Goal: Information Seeking & Learning: Check status

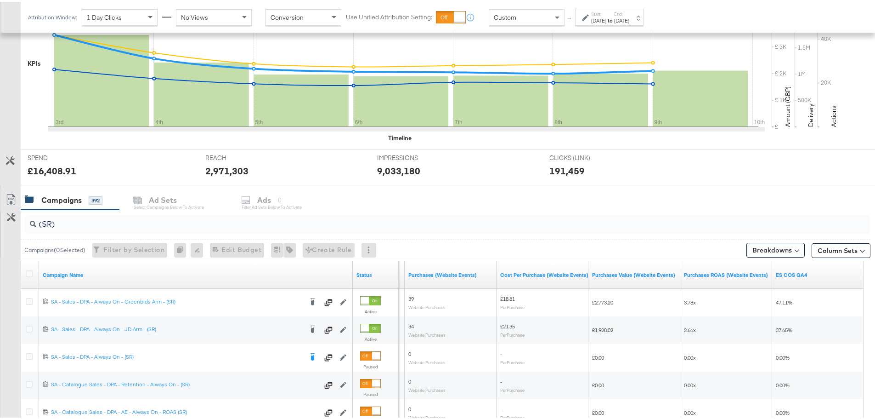
scroll to position [368, 0]
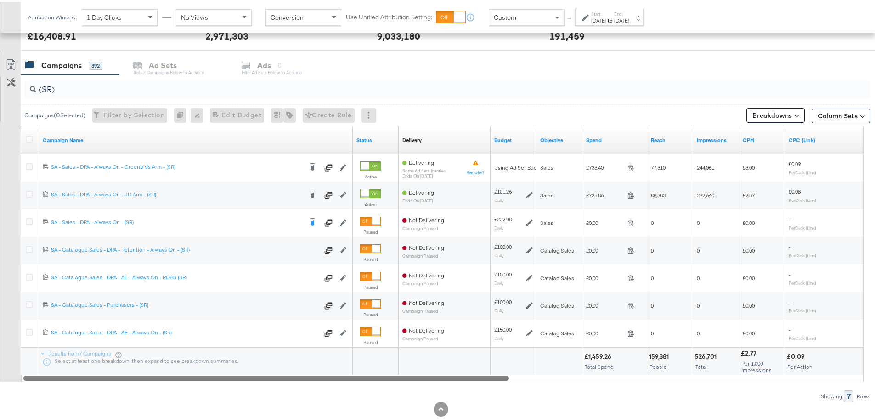
drag, startPoint x: 684, startPoint y: 377, endPoint x: 194, endPoint y: 372, distance: 489.8
click at [194, 372] on div "Campaign Name Status Delivery Sorting Unavailable Budget Objective Spend Reach …" at bounding box center [442, 252] width 843 height 256
drag, startPoint x: 68, startPoint y: 89, endPoint x: -23, endPoint y: 78, distance: 91.7
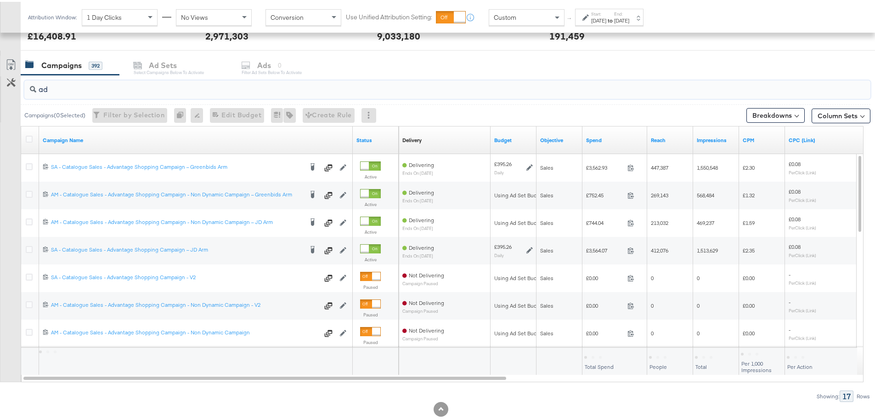
type input "a"
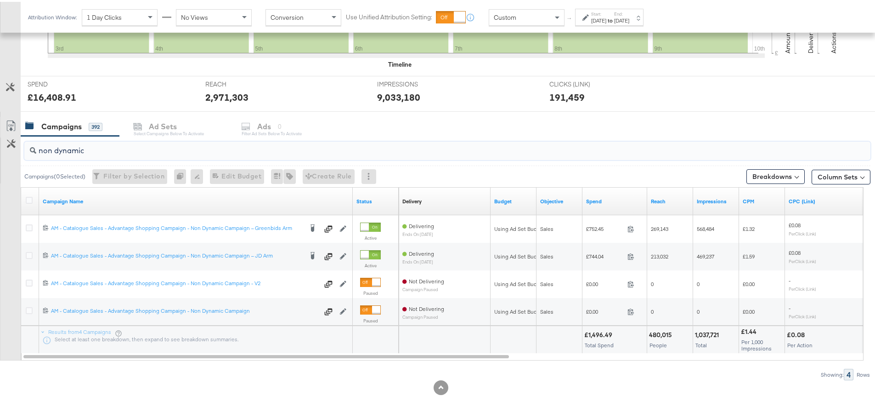
type input "non dynamic"
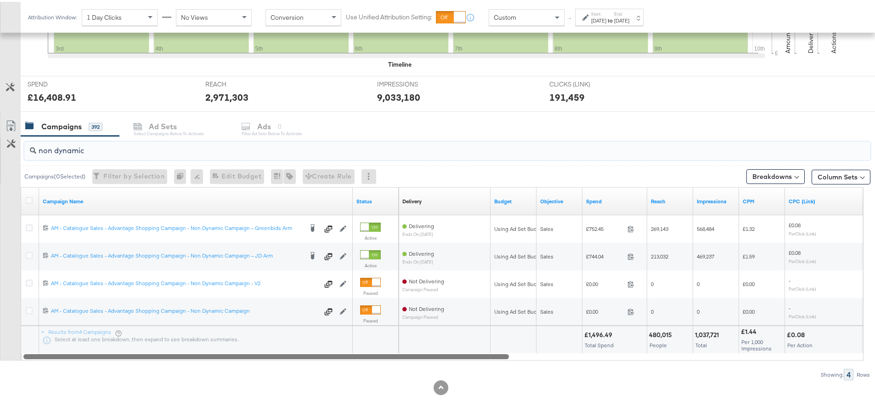
drag, startPoint x: 394, startPoint y: 355, endPoint x: 235, endPoint y: 332, distance: 160.2
click at [235, 332] on div "Campaign Name Status Delivery Sorting Unavailable Budget Objective Spend Reach …" at bounding box center [442, 271] width 843 height 173
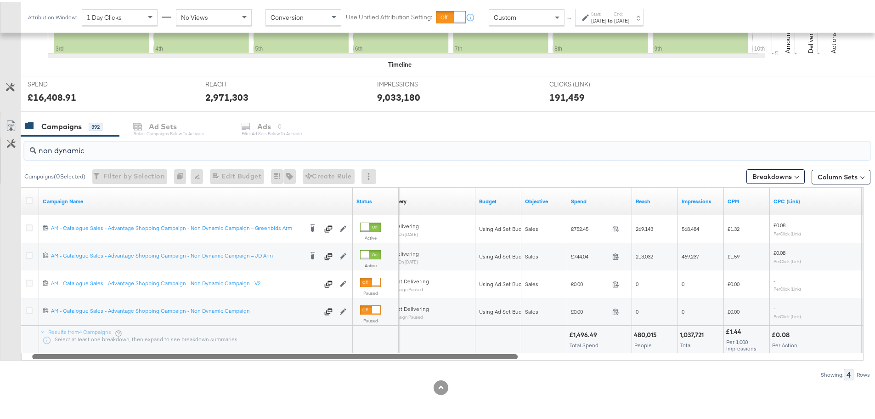
drag, startPoint x: 485, startPoint y: 354, endPoint x: 494, endPoint y: 353, distance: 8.8
click at [494, 353] on div at bounding box center [275, 354] width 486 height 8
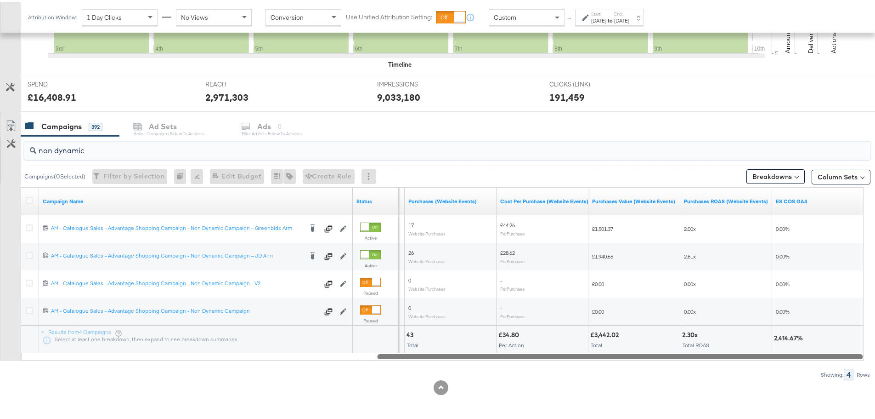
drag, startPoint x: 482, startPoint y: 355, endPoint x: 835, endPoint y: 364, distance: 353.4
click at [835, 364] on div "non dynamic Campaigns ( 0 Selected) Filter by Selection Filter 0 campaigns 0 Re…" at bounding box center [435, 256] width 871 height 244
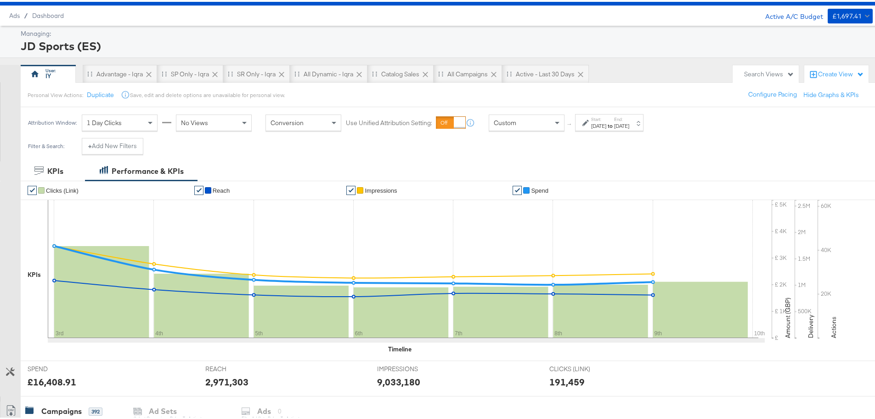
scroll to position [0, 0]
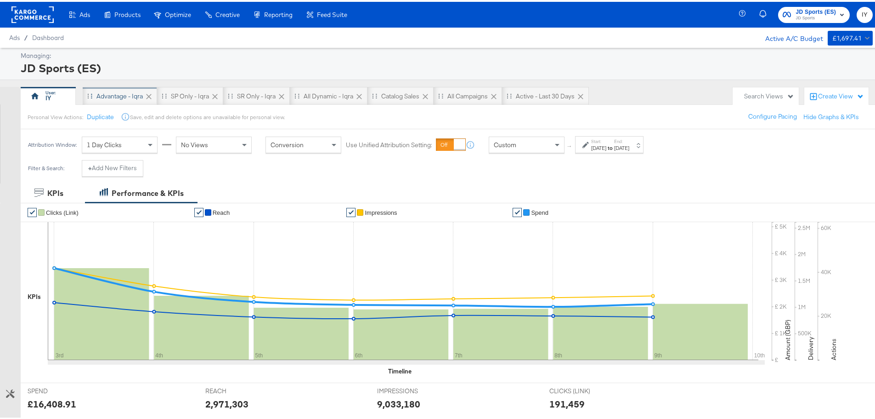
click at [126, 95] on div "Advantage - Iqra" at bounding box center [119, 94] width 46 height 9
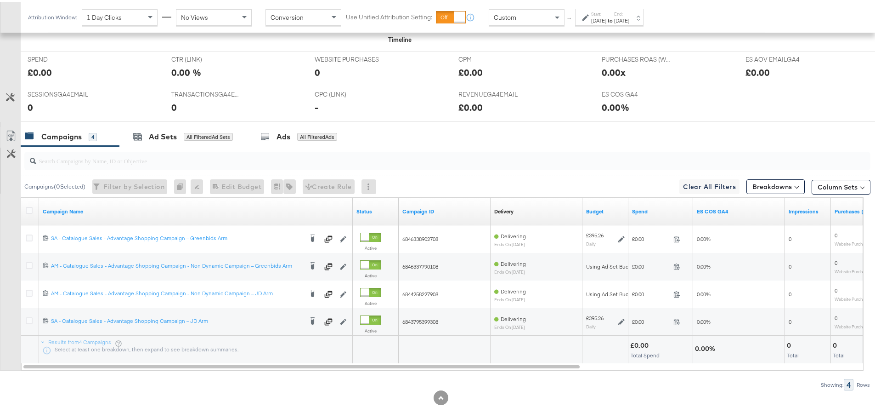
scroll to position [402, 0]
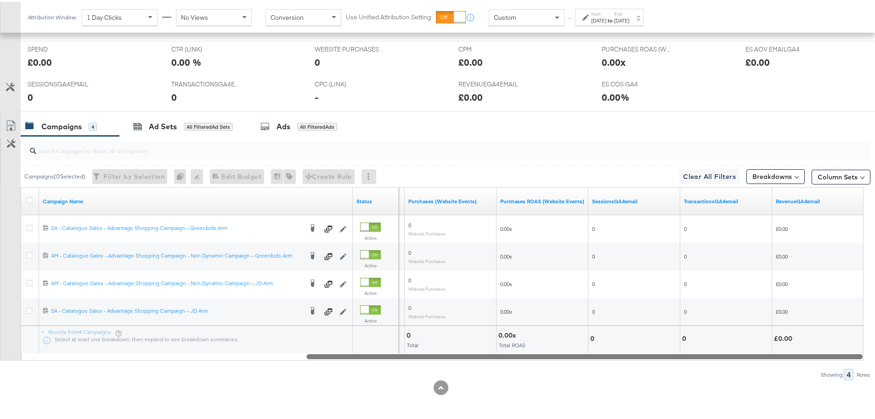
drag, startPoint x: 338, startPoint y: 355, endPoint x: 768, endPoint y: 352, distance: 429.6
click at [768, 354] on div at bounding box center [584, 354] width 556 height 8
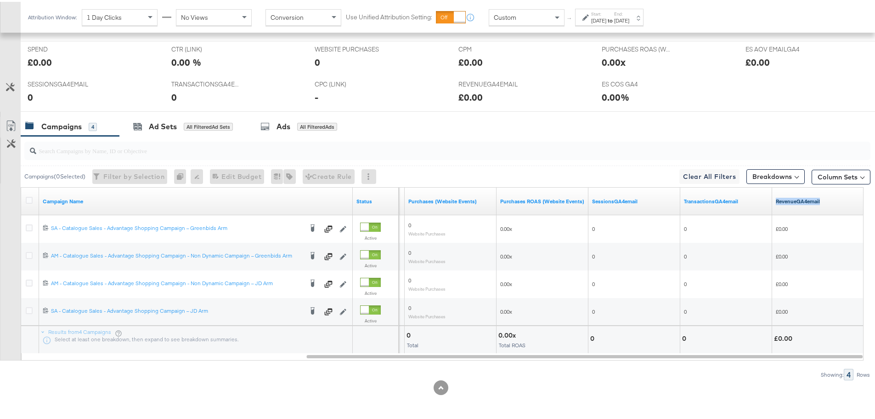
drag, startPoint x: 827, startPoint y: 199, endPoint x: 777, endPoint y: 201, distance: 50.6
click at [777, 201] on link "RevenueGA4email" at bounding box center [818, 199] width 85 height 7
drag, startPoint x: 789, startPoint y: 200, endPoint x: 775, endPoint y: 198, distance: 14.8
click at [775, 198] on div "RevenueGA4email ↓" at bounding box center [818, 199] width 92 height 15
copy link "RevenueGA4email ↓"
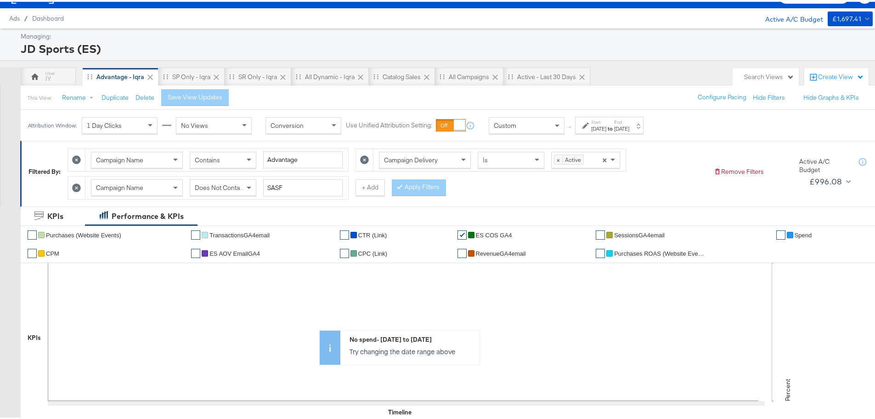
scroll to position [0, 0]
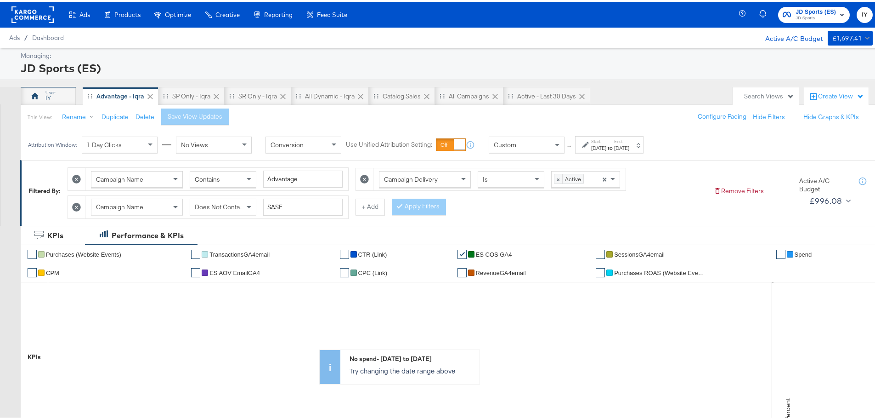
click at [48, 95] on div "IY" at bounding box center [48, 96] width 6 height 9
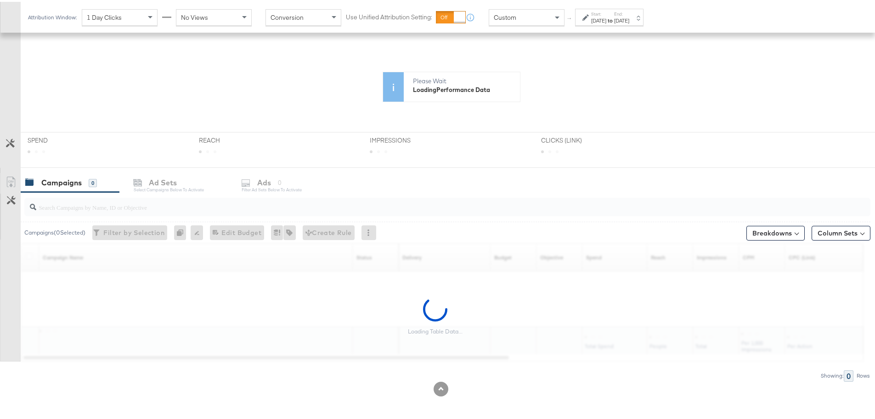
scroll to position [173, 0]
click at [848, 231] on button "Column Sets" at bounding box center [841, 230] width 59 height 15
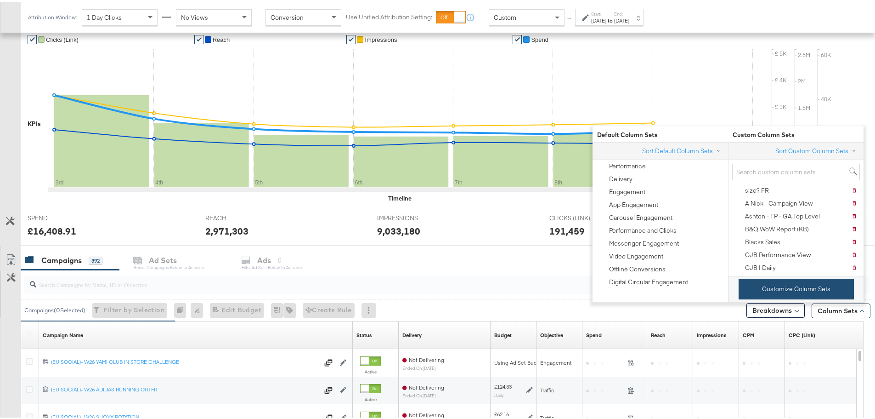
click at [785, 286] on button "Customize Column Sets" at bounding box center [796, 287] width 115 height 21
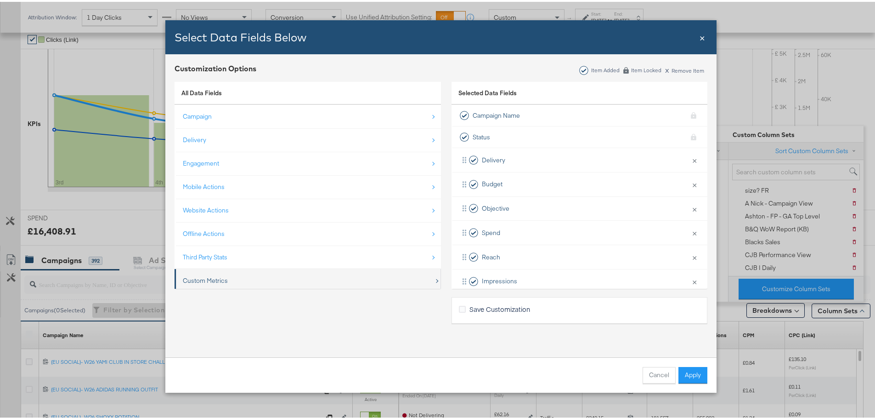
click at [275, 278] on div "Custom Metrics" at bounding box center [308, 278] width 251 height 19
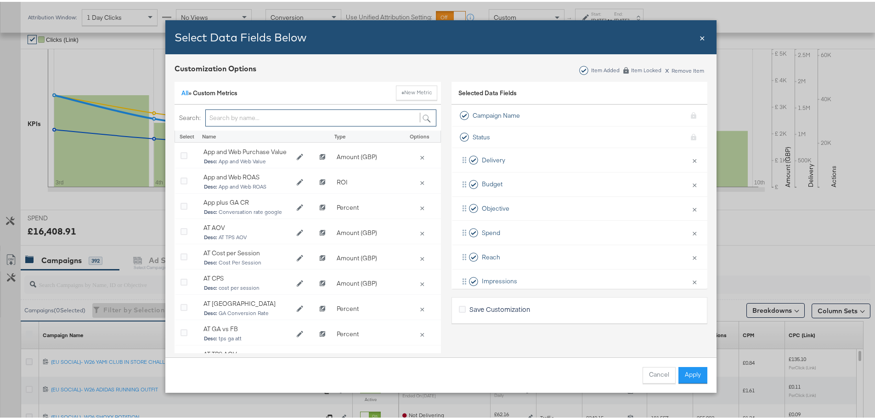
click at [261, 117] on input "Bulk Add Locations Modal" at bounding box center [320, 116] width 231 height 17
paste input "RevenueGA4email ↓"
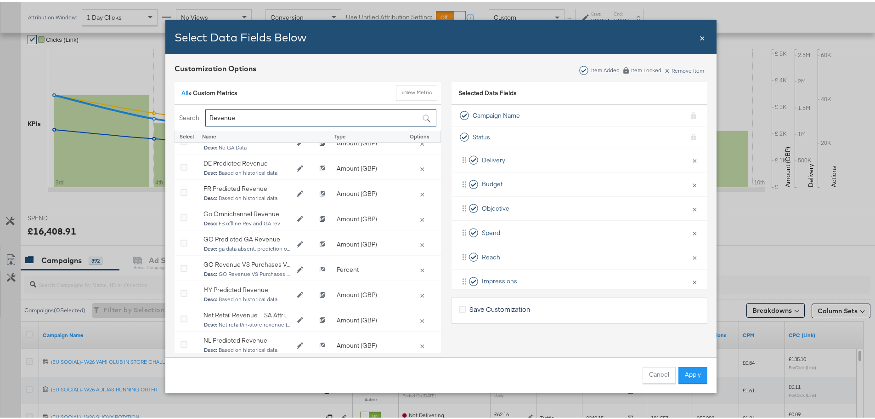
scroll to position [0, 0]
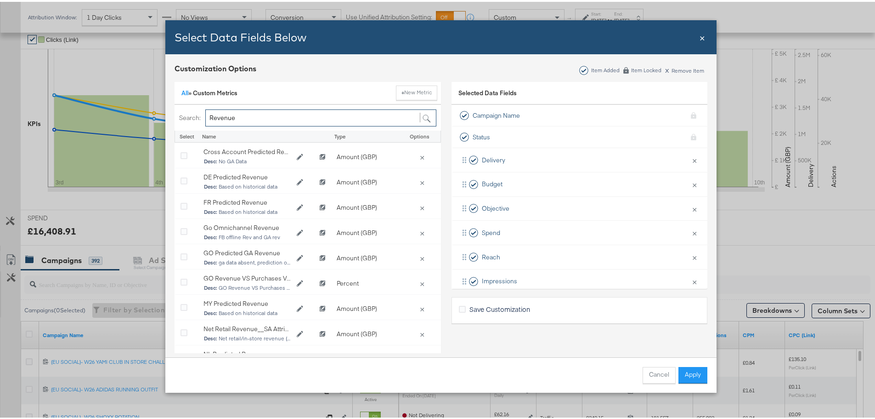
drag, startPoint x: 247, startPoint y: 115, endPoint x: 171, endPoint y: 117, distance: 76.3
click at [175, 117] on div "Search: Revenue" at bounding box center [308, 116] width 266 height 26
paste input "GA4email ↓"
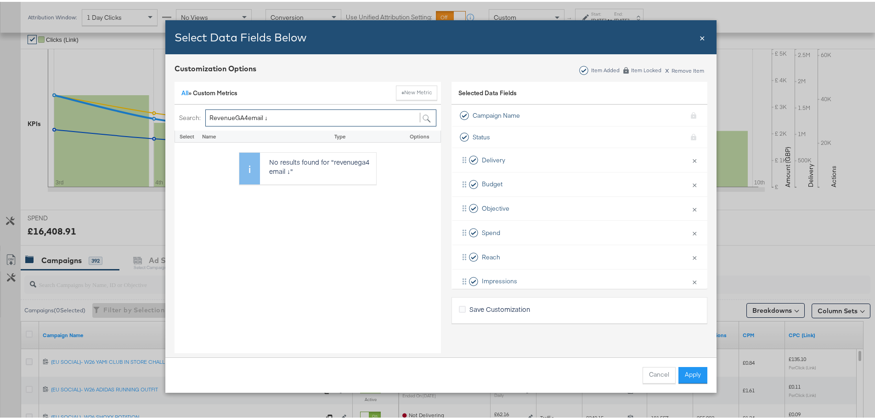
drag, startPoint x: 230, startPoint y: 115, endPoint x: 180, endPoint y: 115, distance: 50.1
click at [180, 115] on div "Search: RevenueGA4email ↓" at bounding box center [308, 116] width 266 height 26
click at [258, 117] on input "GA4email ↓" at bounding box center [320, 116] width 231 height 17
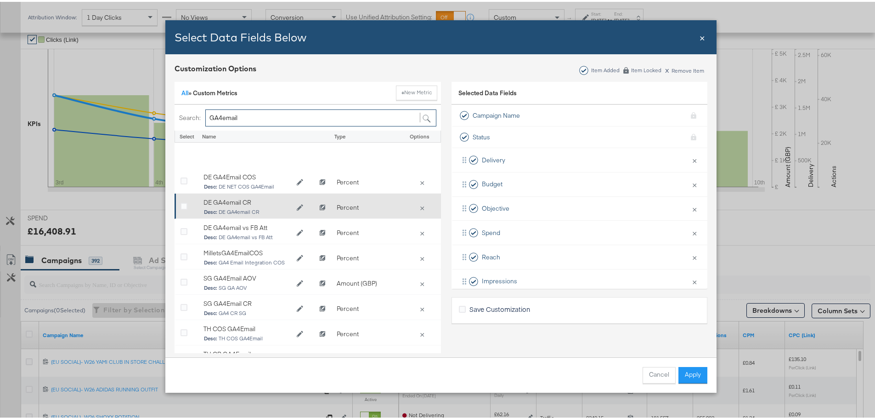
scroll to position [92, 0]
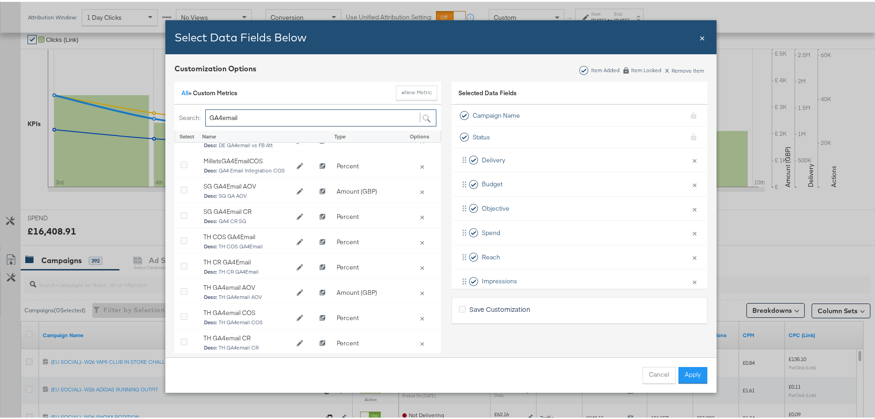
click at [218, 114] on input "GA4email" at bounding box center [320, 116] width 231 height 17
drag, startPoint x: 254, startPoint y: 117, endPoint x: 172, endPoint y: 114, distance: 81.8
click at [175, 114] on div "Search: GA4 email" at bounding box center [308, 116] width 266 height 26
paste input "RevenueGA4email ↓"
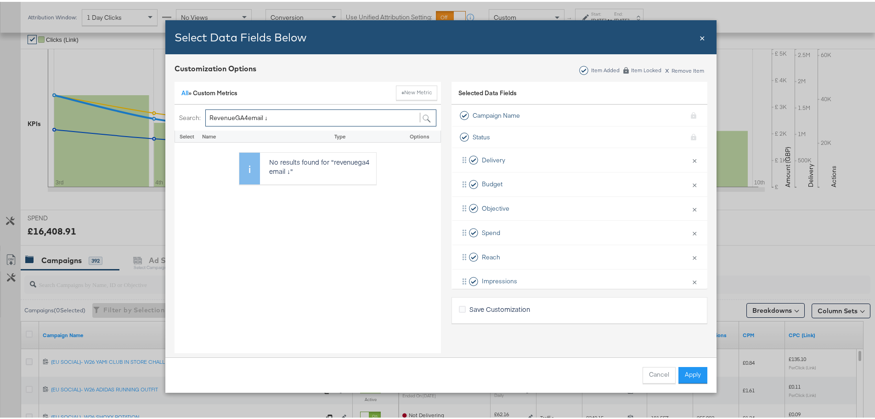
scroll to position [0, 0]
click at [243, 115] on input "RevenueGA4email" at bounding box center [320, 116] width 231 height 17
click at [232, 114] on input "RevenueGA4 email" at bounding box center [320, 116] width 231 height 17
click at [285, 115] on input "Revenue GA4 email" at bounding box center [320, 116] width 231 height 17
type input "Revenue"
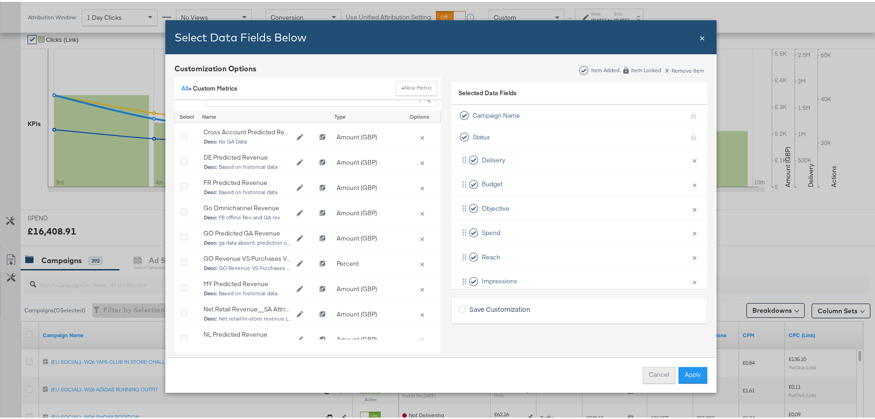
click at [661, 367] on button "Cancel" at bounding box center [659, 373] width 33 height 17
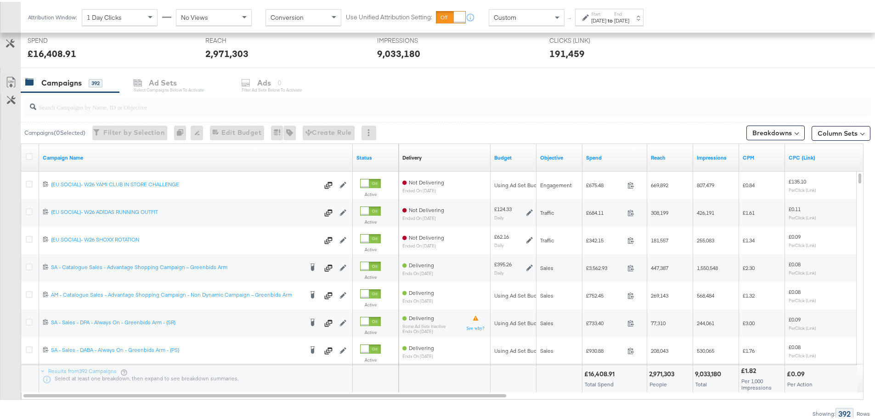
scroll to position [357, 0]
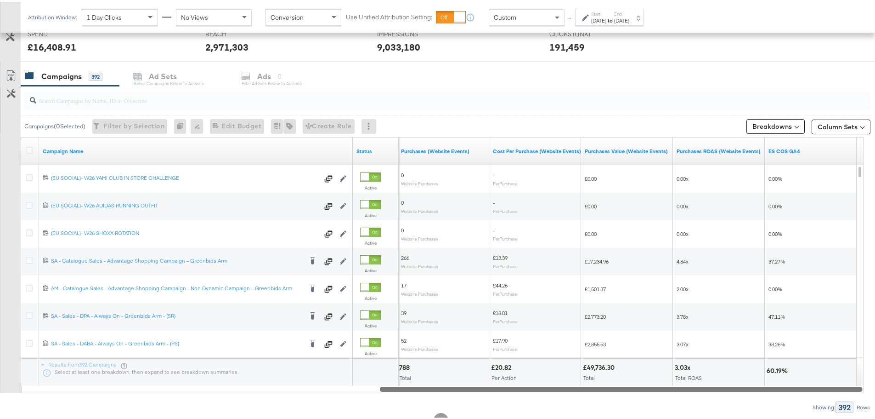
drag, startPoint x: 473, startPoint y: 388, endPoint x: 698, endPoint y: 120, distance: 350.2
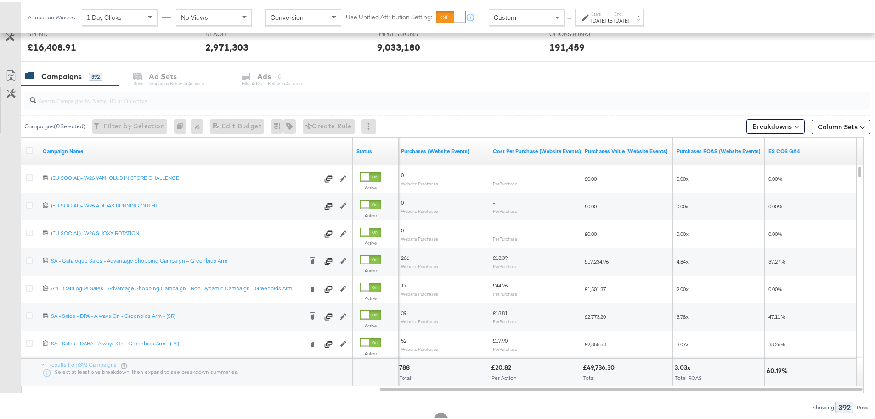
click at [606, 17] on div "Aug 3rd 2025" at bounding box center [598, 18] width 15 height 7
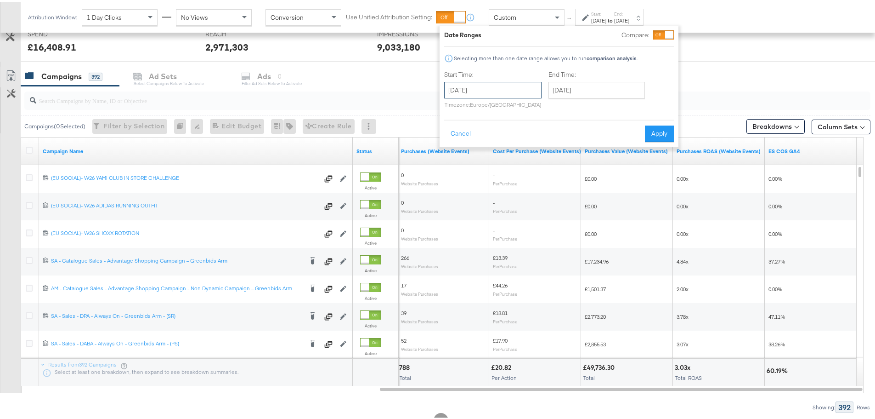
click at [511, 91] on input "August 3rd 2025" at bounding box center [492, 88] width 97 height 17
click at [658, 132] on button "Apply" at bounding box center [659, 132] width 29 height 17
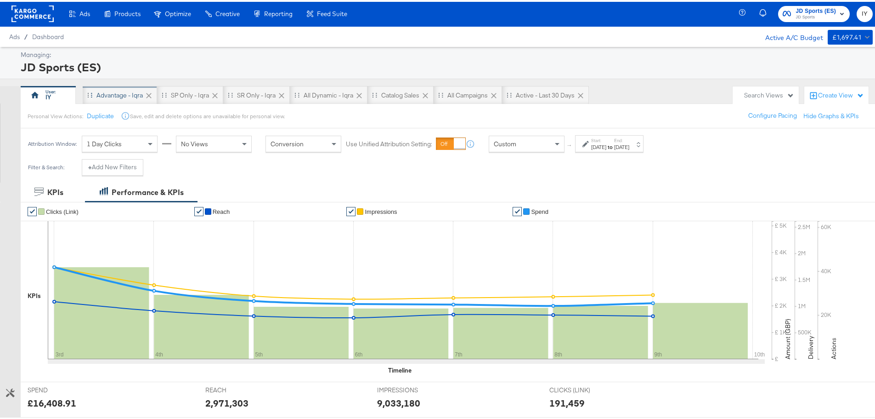
scroll to position [0, 0]
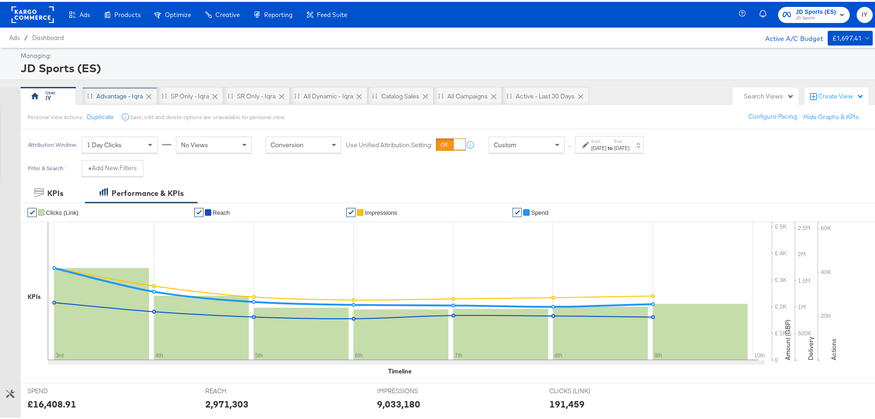
click at [121, 96] on div "Advantage - Iqra" at bounding box center [119, 94] width 46 height 9
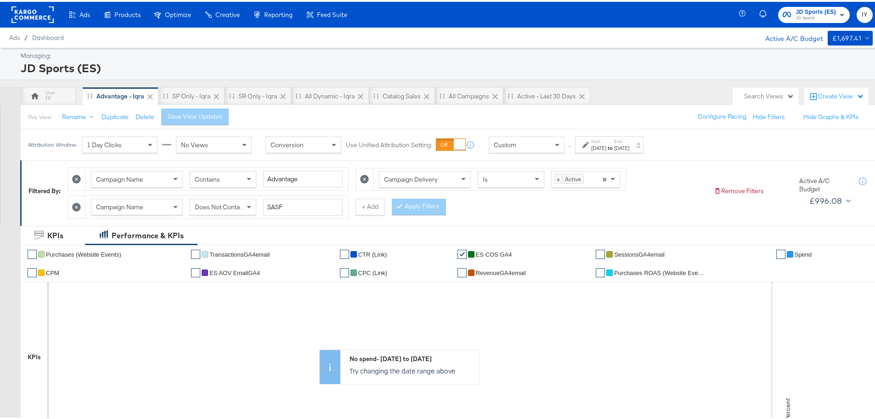
click at [614, 142] on strong "to" at bounding box center [610, 145] width 8 height 7
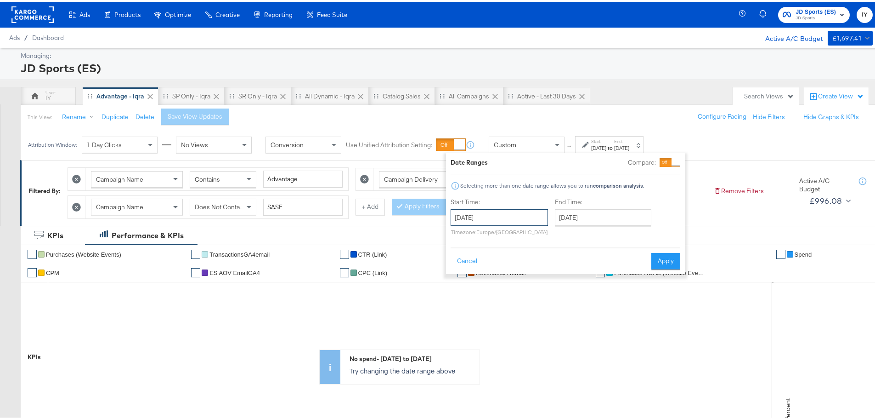
click at [488, 214] on input "[DATE]" at bounding box center [499, 215] width 97 height 17
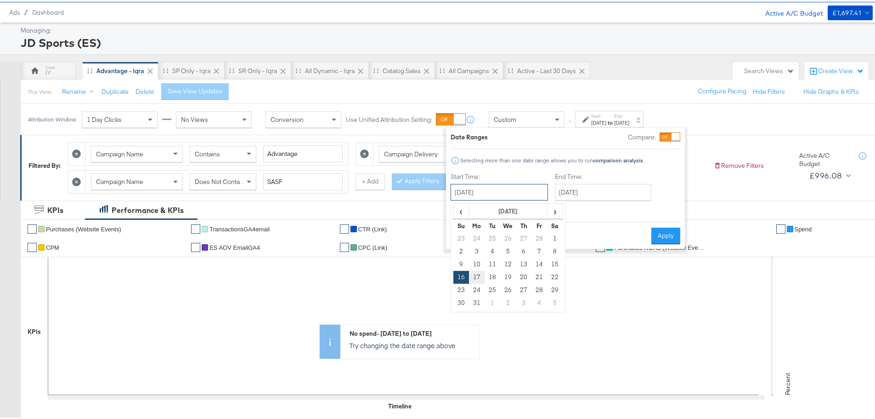
scroll to position [46, 0]
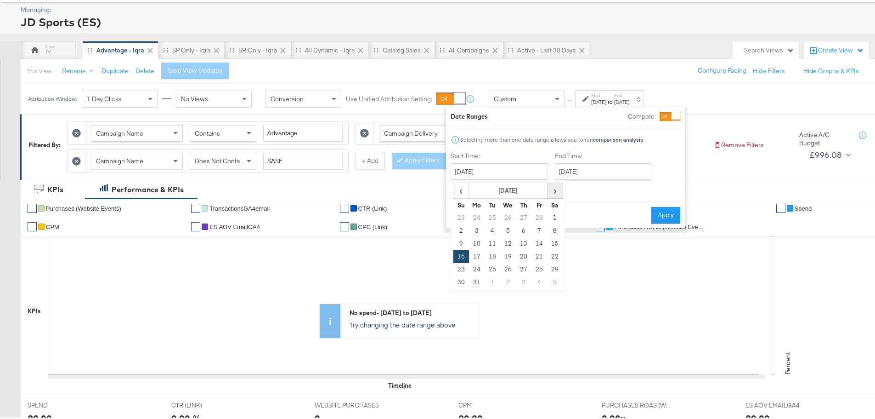
click at [555, 187] on span "›" at bounding box center [555, 188] width 14 height 14
click at [555, 188] on span "›" at bounding box center [555, 188] width 14 height 14
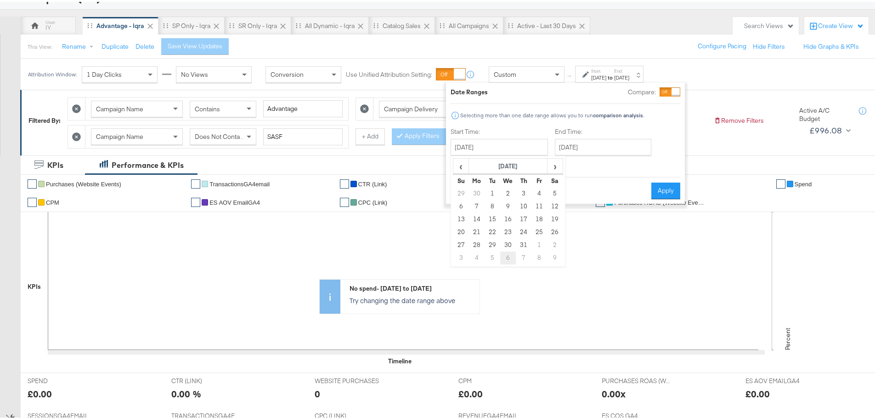
scroll to position [92, 0]
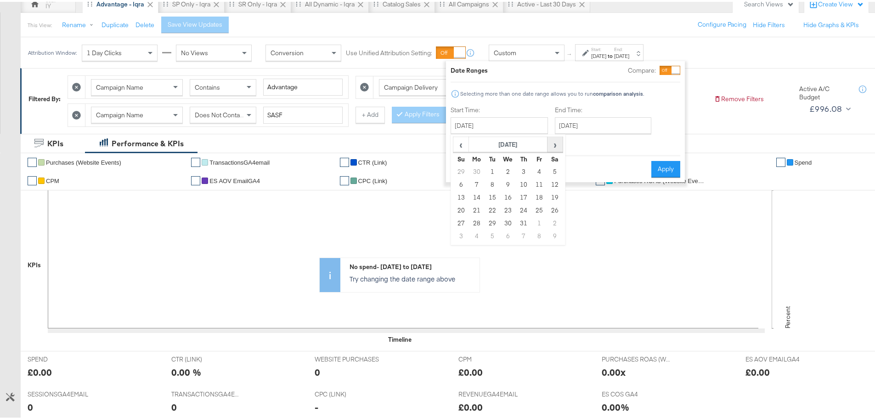
click at [551, 139] on span "›" at bounding box center [555, 143] width 14 height 14
click at [460, 181] on td "3" at bounding box center [461, 182] width 16 height 13
type input "August 3rd 2025"
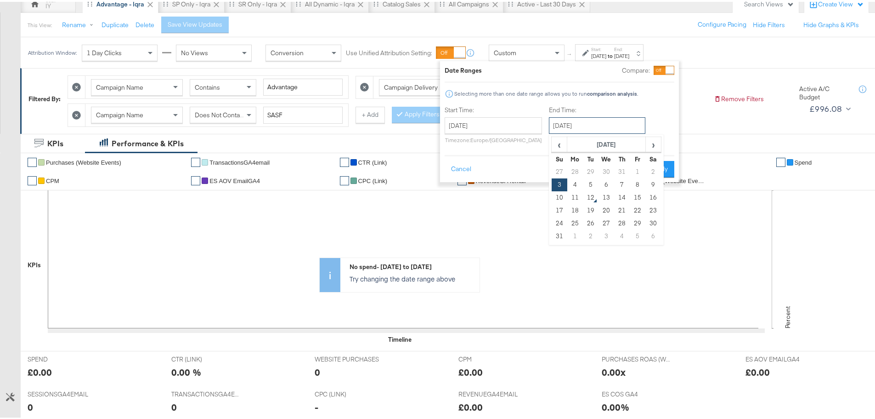
click at [594, 123] on input "August 3rd 2025" at bounding box center [597, 123] width 96 height 17
click at [651, 182] on td "9" at bounding box center [653, 182] width 16 height 13
type input "August 9th 2025"
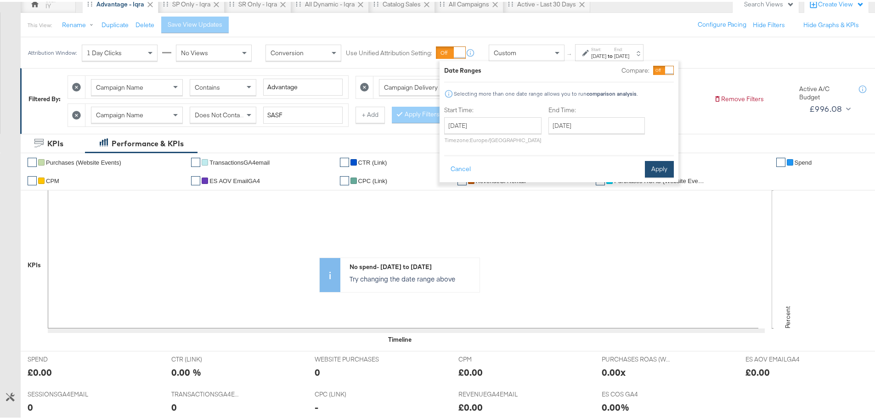
click at [667, 167] on button "Apply" at bounding box center [659, 167] width 29 height 17
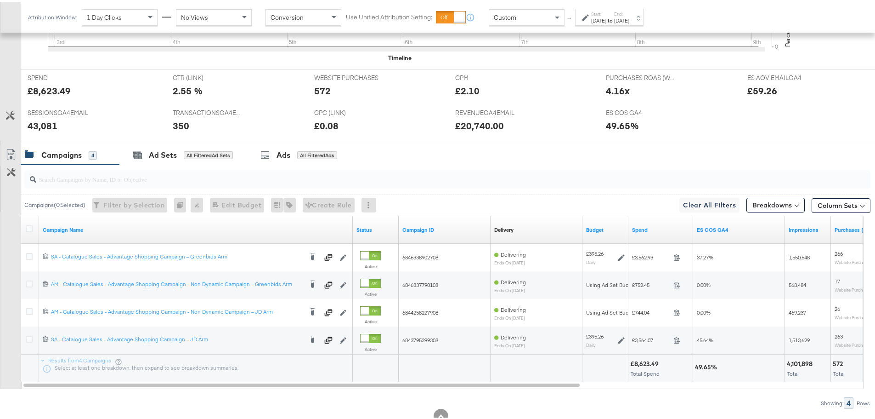
scroll to position [402, 0]
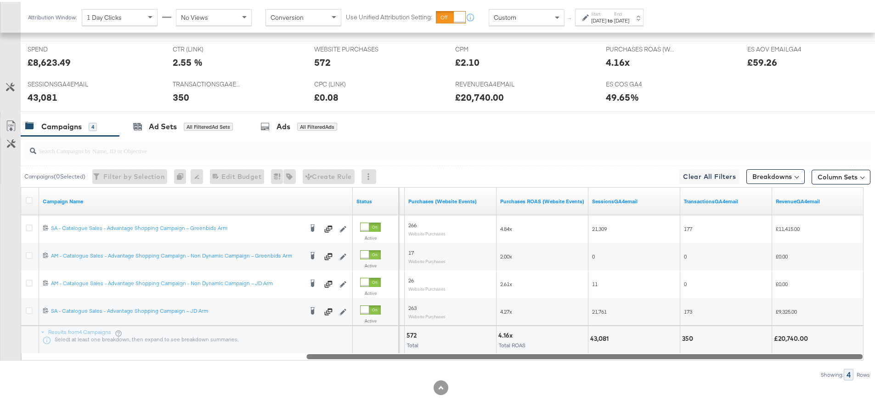
drag, startPoint x: 434, startPoint y: 355, endPoint x: 814, endPoint y: 368, distance: 380.1
click at [814, 368] on div "Campaigns ( 0 Selected) Filter by Selection Filter 0 campaigns 0 Rename 0 campa…" at bounding box center [435, 256] width 871 height 244
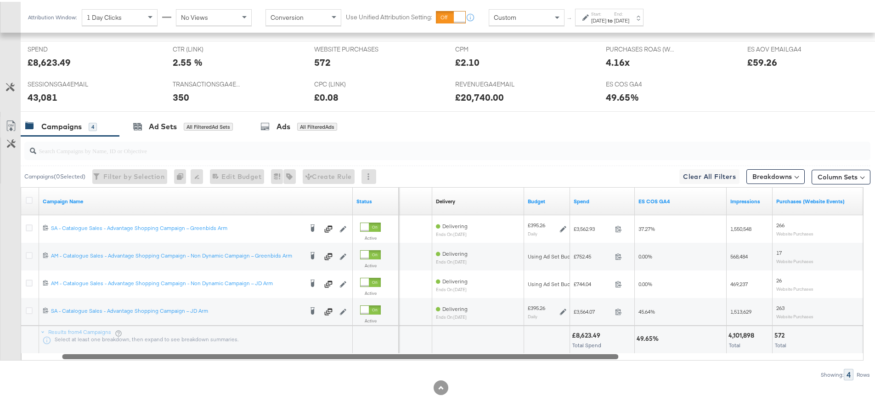
drag, startPoint x: 620, startPoint y: 354, endPoint x: 494, endPoint y: 354, distance: 126.3
click at [494, 354] on div at bounding box center [340, 354] width 556 height 8
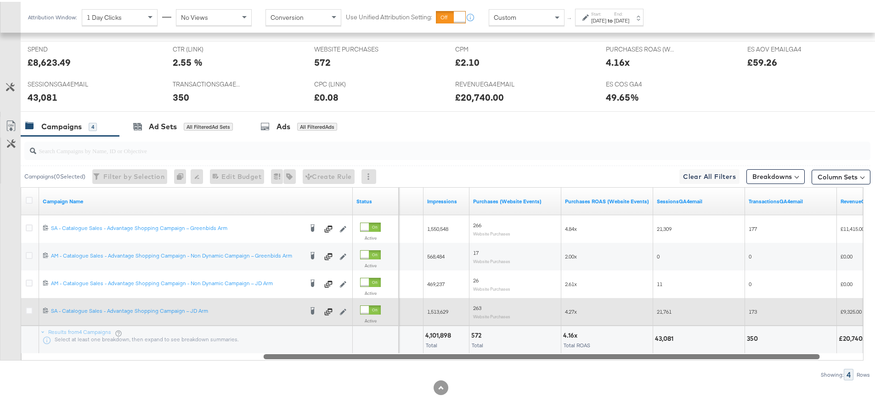
drag, startPoint x: 558, startPoint y: 357, endPoint x: 721, endPoint y: 300, distance: 173.1
click at [756, 353] on div at bounding box center [542, 354] width 556 height 8
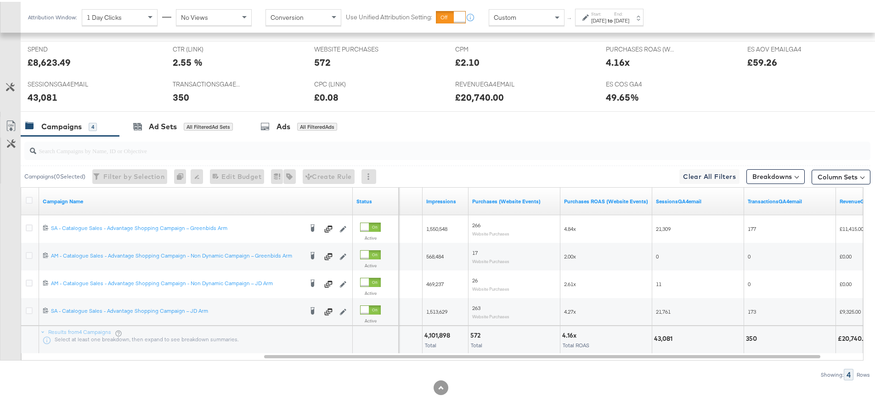
drag, startPoint x: 625, startPoint y: 359, endPoint x: 683, endPoint y: 359, distance: 57.9
click at [683, 359] on div "Campaigns ( 0 Selected) Filter by Selection Filter 0 campaigns 0 Rename 0 campa…" at bounding box center [435, 256] width 871 height 244
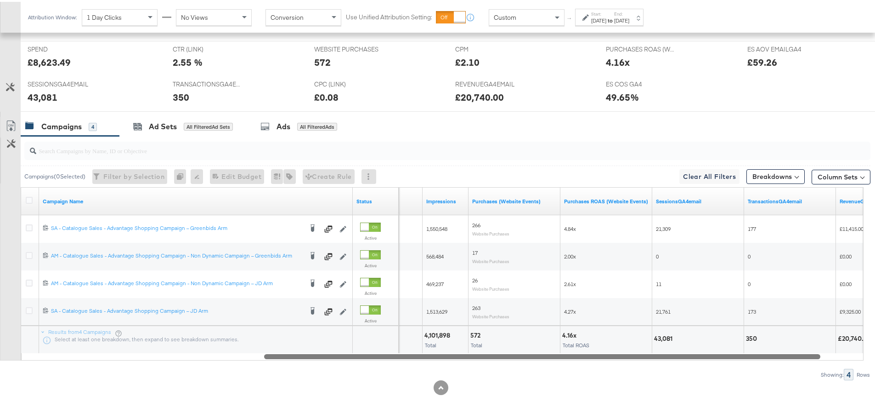
drag, startPoint x: 682, startPoint y: 355, endPoint x: 704, endPoint y: 356, distance: 22.1
click at [704, 356] on div at bounding box center [542, 354] width 556 height 8
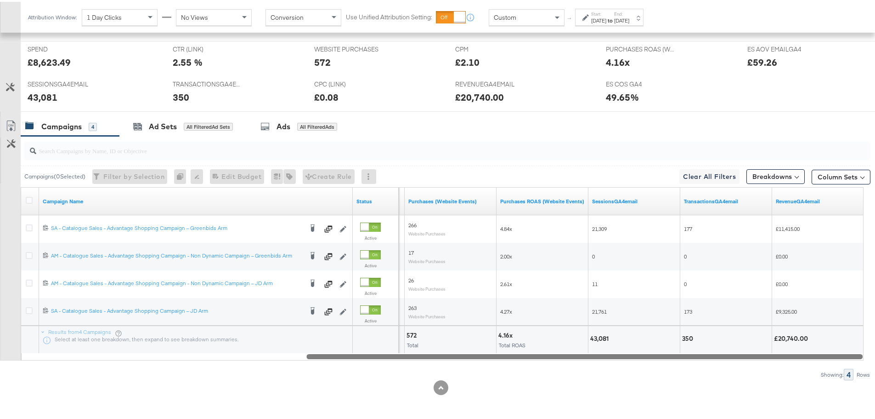
drag, startPoint x: 551, startPoint y: 355, endPoint x: 882, endPoint y: 357, distance: 330.3
drag, startPoint x: 618, startPoint y: 356, endPoint x: 730, endPoint y: 359, distance: 111.2
click at [730, 359] on div "Campaigns ( 0 Selected) Filter by Selection Filter 0 campaigns 0 Rename 0 campa…" at bounding box center [435, 256] width 871 height 244
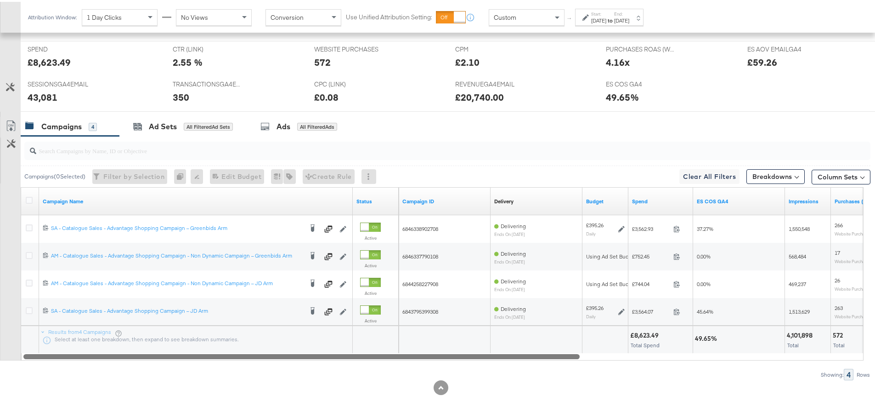
drag, startPoint x: 713, startPoint y: 354, endPoint x: 328, endPoint y: 372, distance: 385.9
click at [328, 372] on div "Campaigns ( 0 Selected) Filter by Selection Filter 0 campaigns 0 Rename 0 campa…" at bounding box center [435, 256] width 871 height 244
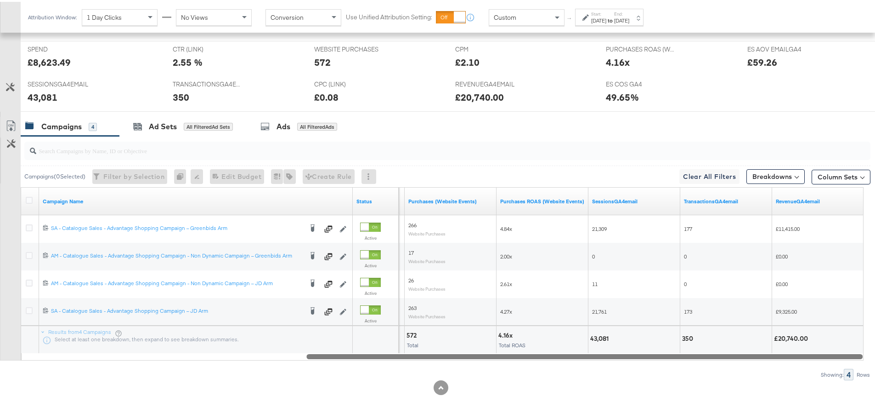
drag, startPoint x: 504, startPoint y: 351, endPoint x: 882, endPoint y: 398, distance: 380.1
drag, startPoint x: 762, startPoint y: 354, endPoint x: 676, endPoint y: 369, distance: 87.7
click at [676, 369] on div "Campaigns ( 0 Selected) Filter by Selection Filter 0 campaigns 0 Rename 0 campa…" at bounding box center [435, 256] width 871 height 244
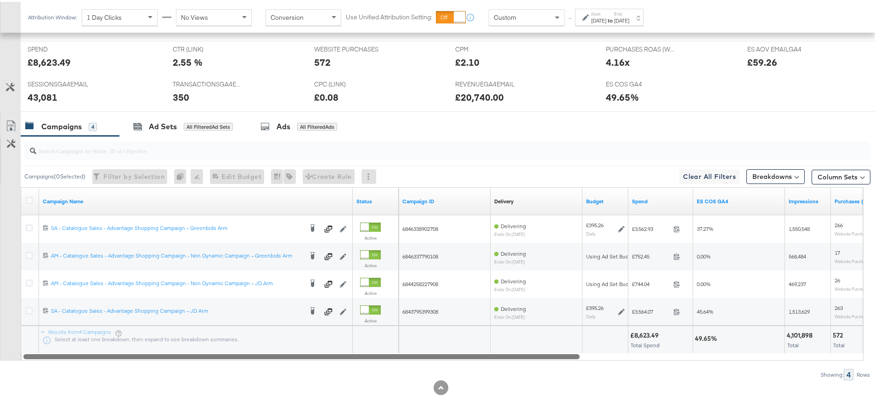
drag, startPoint x: 470, startPoint y: 355, endPoint x: 17, endPoint y: 367, distance: 453.6
click at [17, 367] on div "Campaigns ( 0 Selected) Filter by Selection Filter 0 campaigns 0 Rename 0 campa…" at bounding box center [435, 256] width 871 height 244
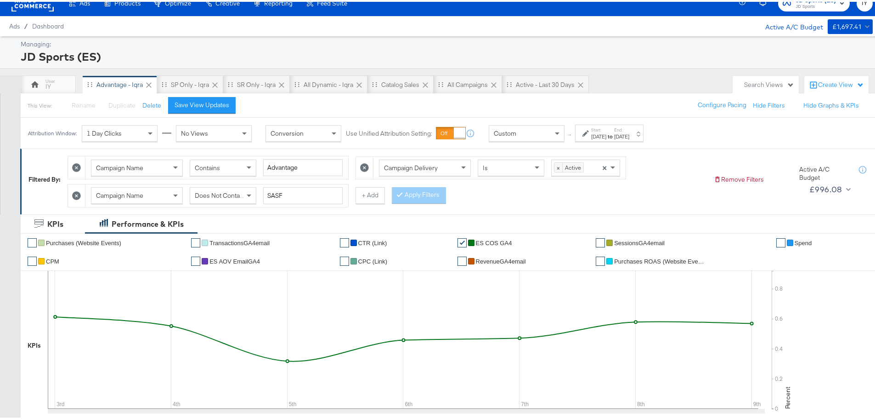
scroll to position [0, 0]
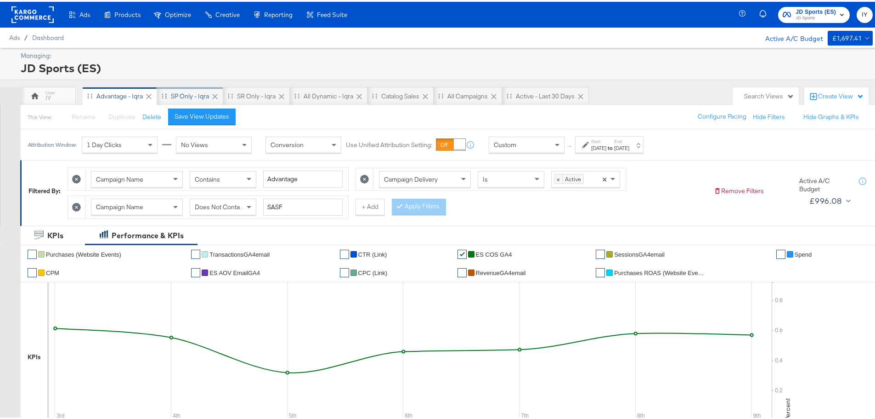
click at [170, 93] on div "SP only - Iqra" at bounding box center [190, 94] width 66 height 18
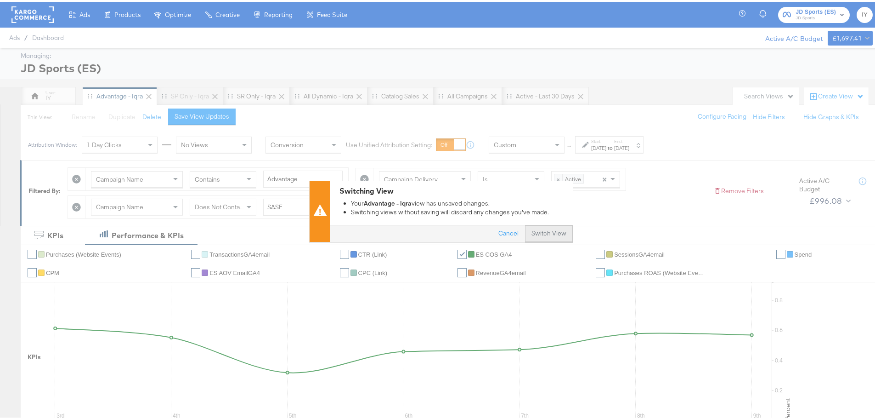
click at [550, 228] on button "Switch View" at bounding box center [549, 231] width 48 height 17
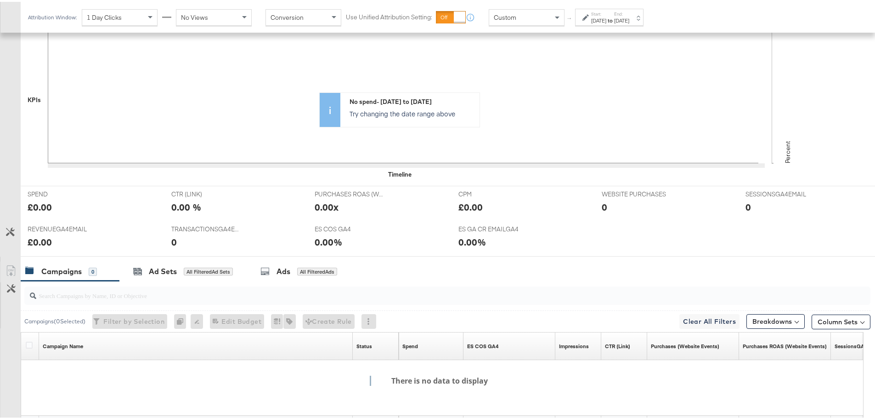
scroll to position [326, 0]
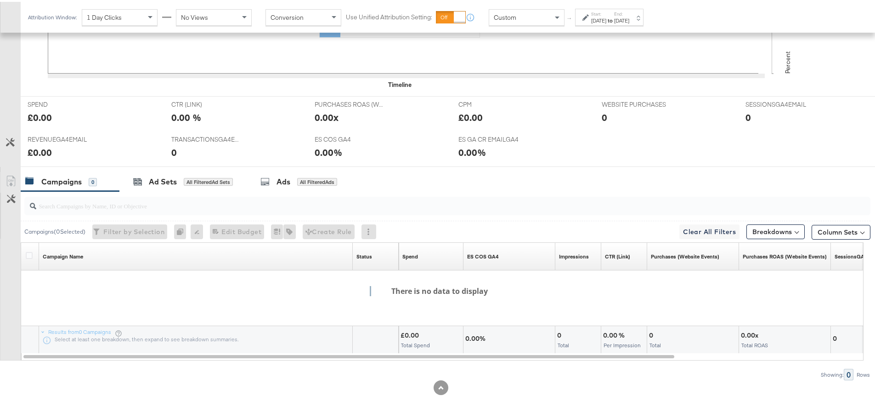
click at [602, 11] on label "Start:" at bounding box center [598, 12] width 15 height 6
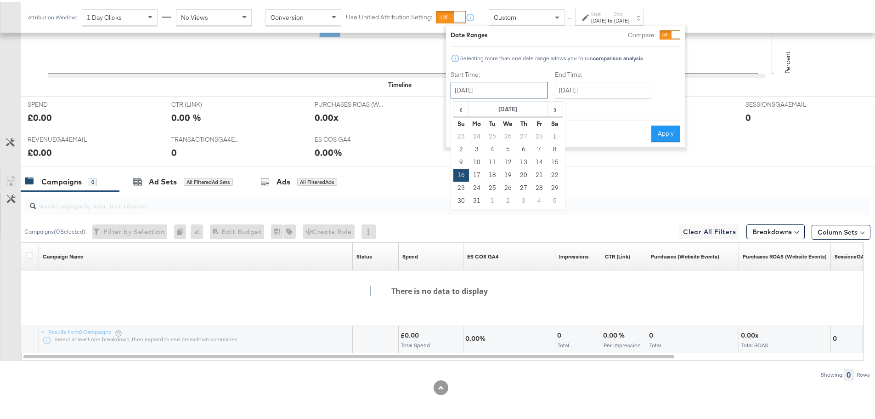
click at [516, 83] on input "[DATE]" at bounding box center [499, 88] width 97 height 17
click at [549, 103] on span "›" at bounding box center [555, 107] width 14 height 14
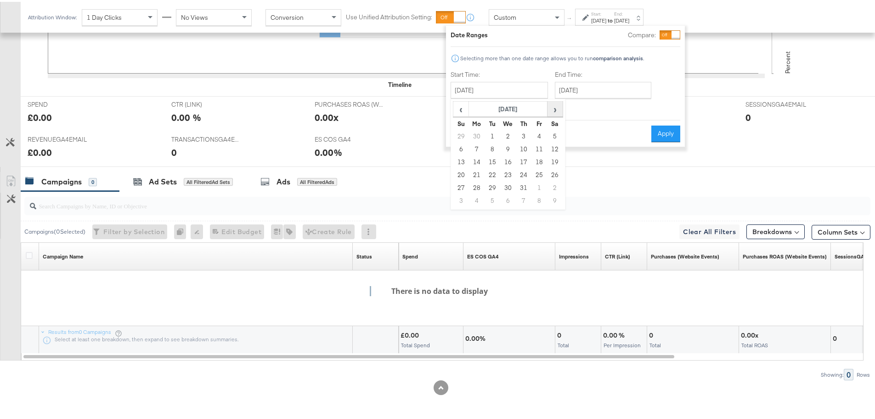
click at [550, 103] on span "›" at bounding box center [555, 107] width 14 height 14
click at [462, 148] on td "3" at bounding box center [461, 147] width 16 height 13
type input "August 3rd 2025"
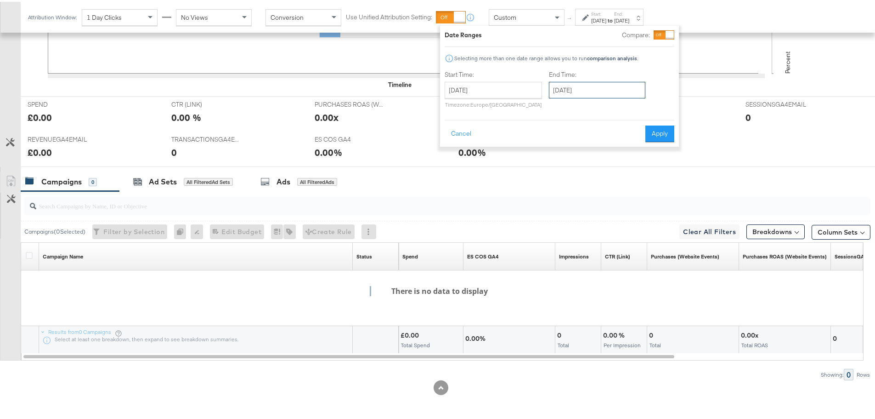
click at [595, 93] on input "August 3rd 2025" at bounding box center [597, 88] width 96 height 17
click at [653, 147] on td "9" at bounding box center [653, 147] width 16 height 13
type input "August 9th 2025"
click at [663, 127] on button "Apply" at bounding box center [659, 132] width 29 height 17
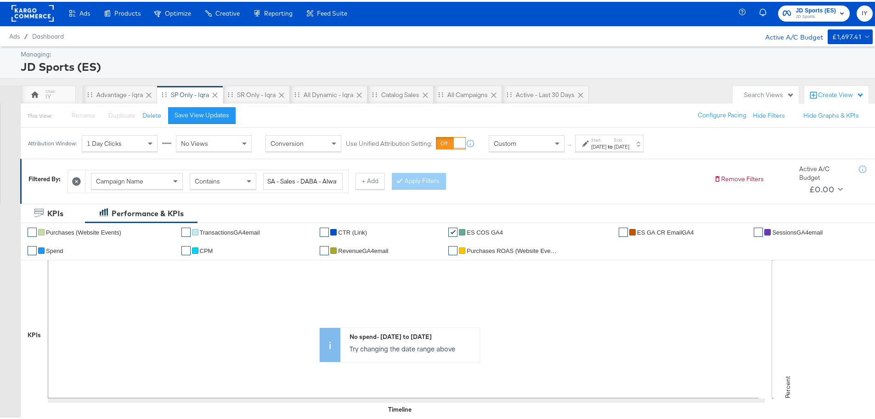
scroll to position [0, 0]
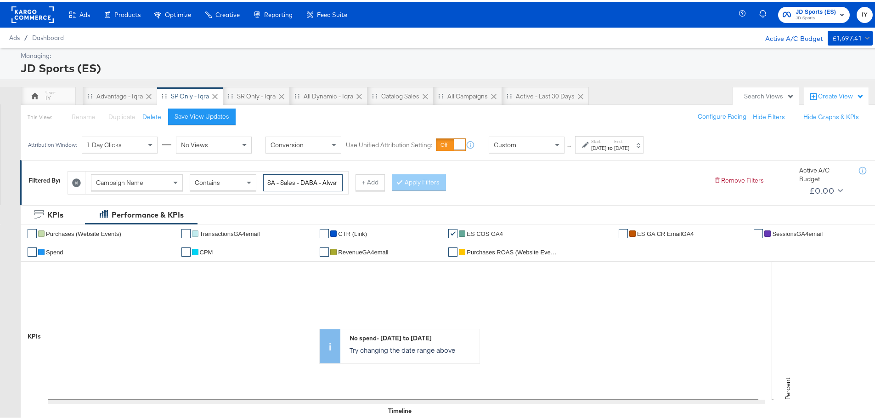
click at [306, 184] on input "SA - Sales - DABA - Always On - (SP)" at bounding box center [302, 180] width 79 height 17
type input "JD Arm"
click at [415, 180] on button "Apply Filters" at bounding box center [419, 180] width 54 height 17
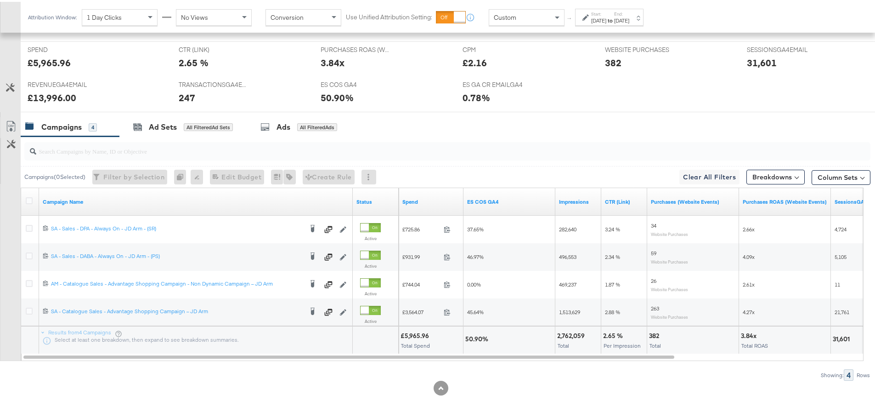
scroll to position [381, 0]
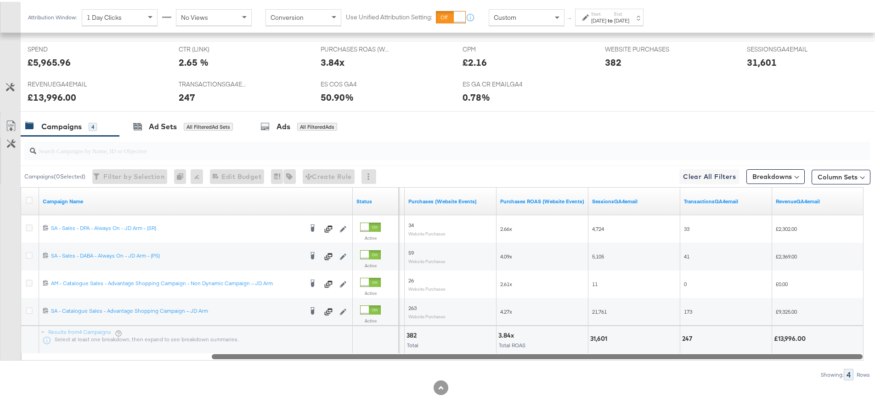
drag, startPoint x: 434, startPoint y: 351, endPoint x: 720, endPoint y: 368, distance: 286.2
click at [720, 368] on div "Campaigns ( 0 Selected) Filter by Selection Filter 0 campaigns 0 Rename 0 campa…" at bounding box center [435, 256] width 871 height 244
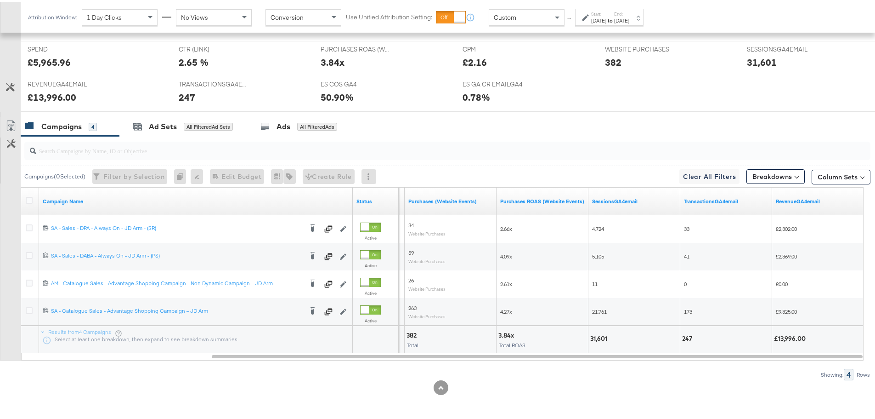
drag, startPoint x: 728, startPoint y: 362, endPoint x: 717, endPoint y: 362, distance: 11.0
click at [717, 362] on div "Campaigns ( 0 Selected) Filter by Selection Filter 0 campaigns 0 Rename 0 campa…" at bounding box center [435, 256] width 871 height 244
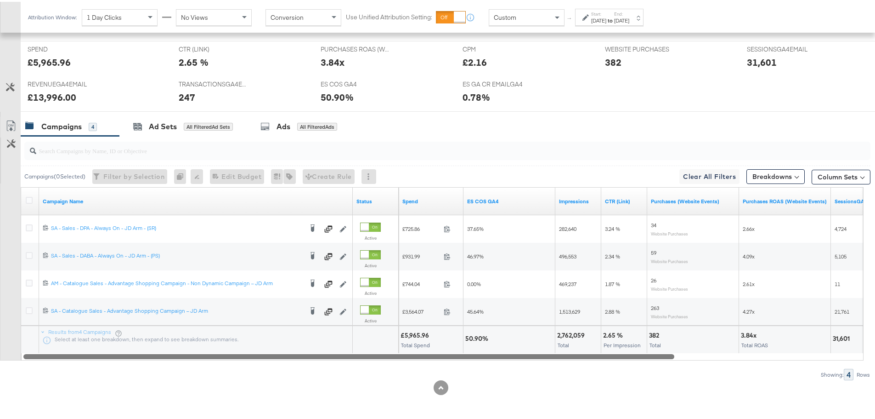
drag, startPoint x: 723, startPoint y: 353, endPoint x: 413, endPoint y: 356, distance: 309.7
click at [413, 356] on div at bounding box center [348, 354] width 651 height 8
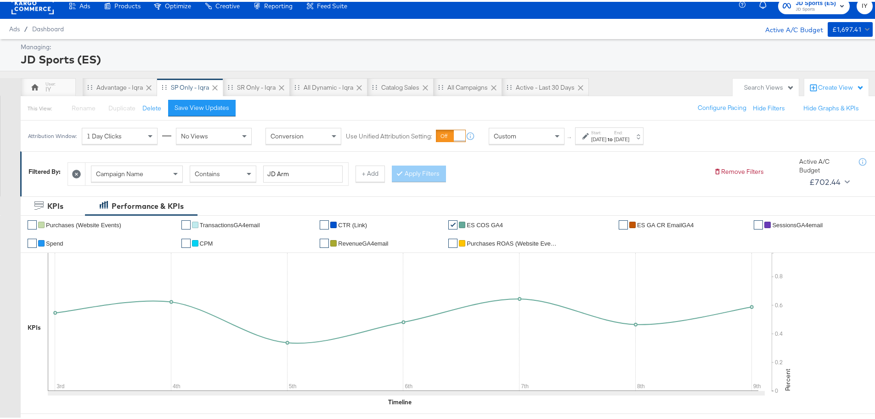
scroll to position [0, 0]
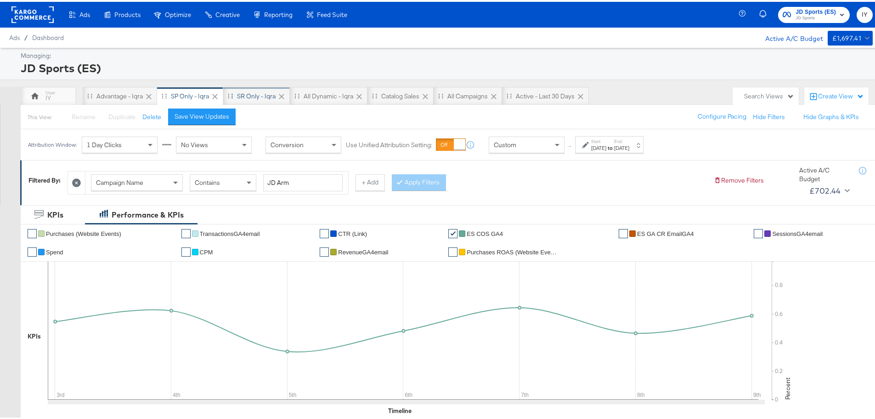
click at [262, 93] on div "SR only - Iqra" at bounding box center [256, 94] width 39 height 9
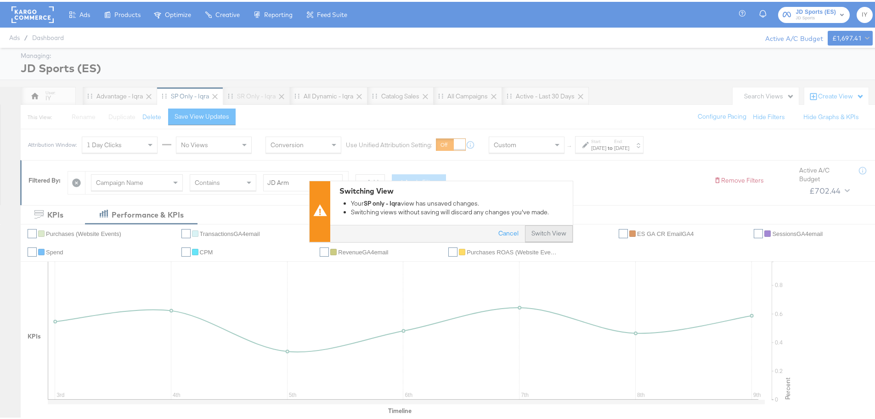
click at [538, 233] on button "Switch View" at bounding box center [549, 231] width 48 height 17
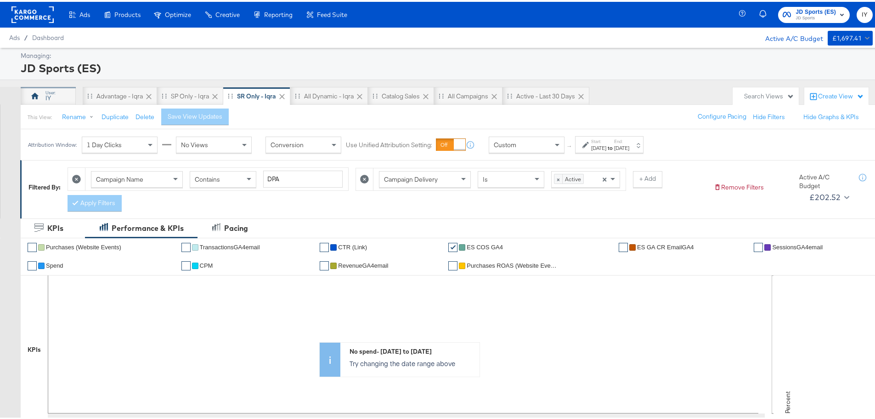
click at [58, 93] on div "IY" at bounding box center [48, 94] width 55 height 18
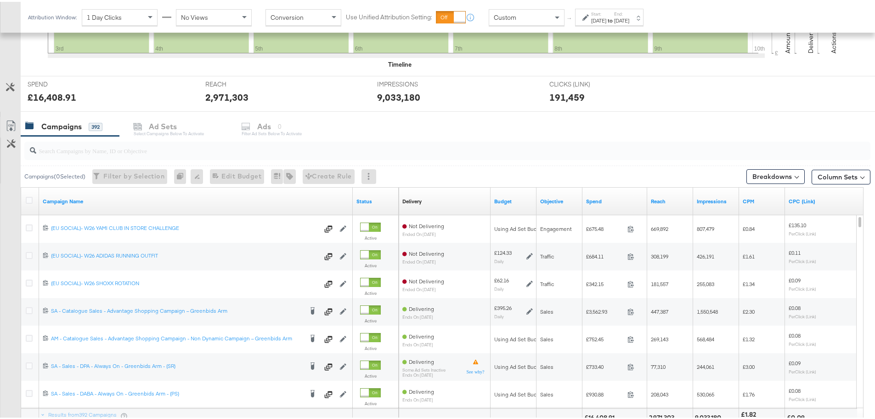
scroll to position [311, 0]
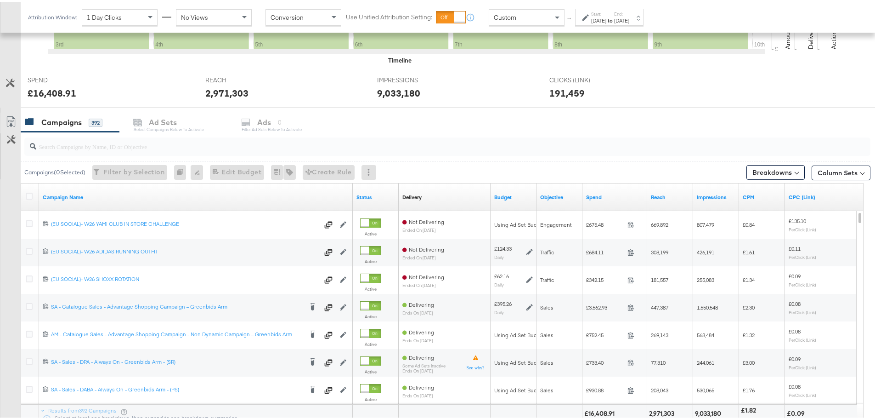
click at [130, 150] on div at bounding box center [447, 145] width 846 height 18
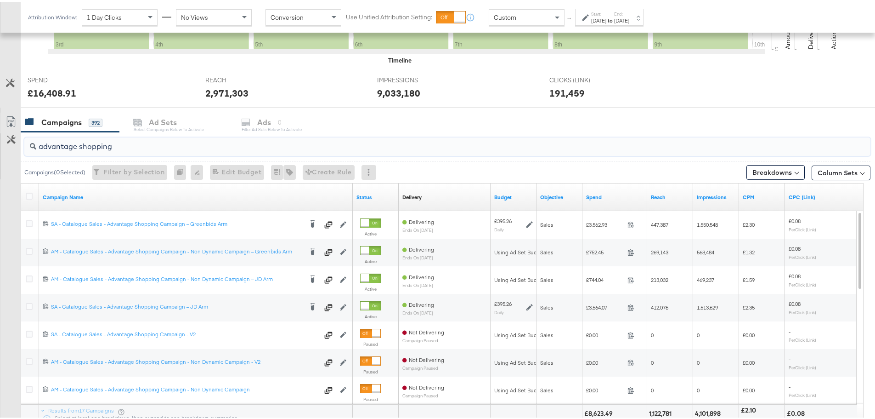
scroll to position [389, 0]
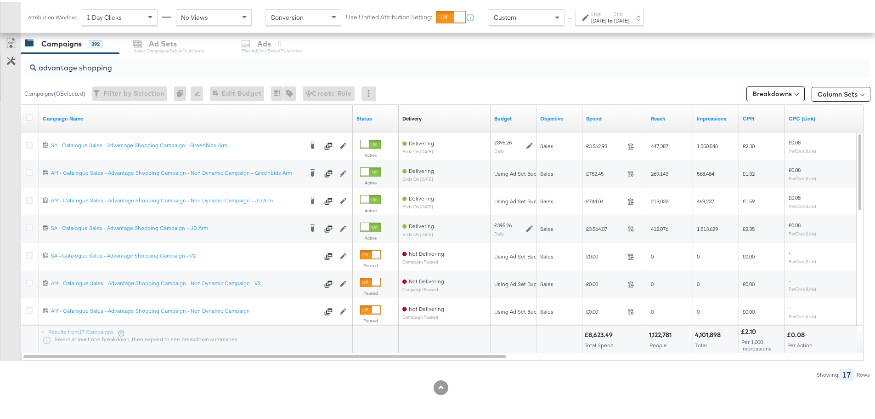
click at [440, 358] on div "advantage shopping Campaigns ( 0 Selected) Filter by Selection Filter 0 campaig…" at bounding box center [435, 214] width 871 height 327
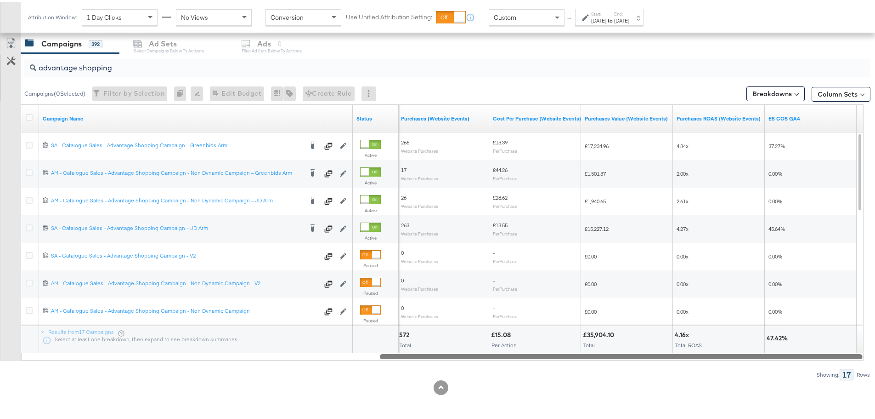
drag, startPoint x: 440, startPoint y: 355, endPoint x: 847, endPoint y: 391, distance: 408.2
click at [847, 391] on div "KPIs Performance & KPIs Customize KPIs ✔ Clicks (Link) ✔ Reach ✔ Impressions ✔ …" at bounding box center [441, 105] width 882 height 626
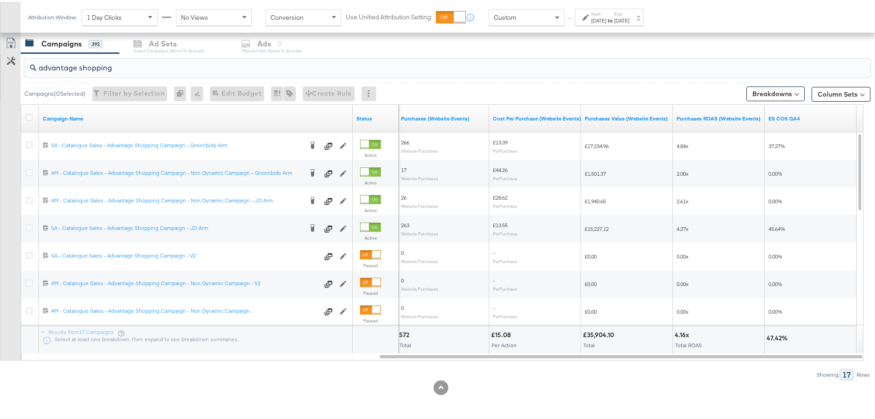
drag, startPoint x: 133, startPoint y: 65, endPoint x: -53, endPoint y: 61, distance: 185.7
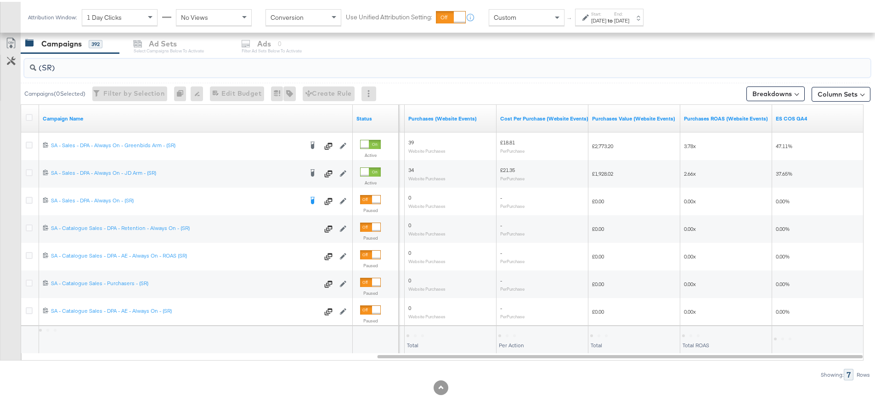
type input "(SR)"
click at [629, 18] on div "Aug 9th 2025" at bounding box center [621, 18] width 15 height 7
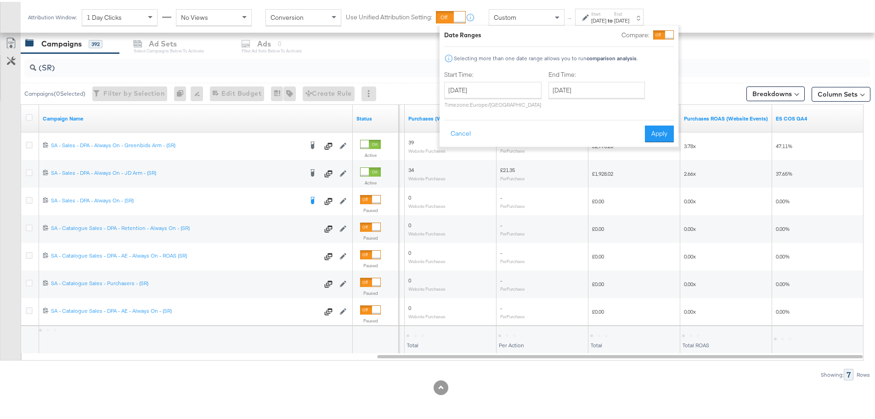
scroll to position [343, 0]
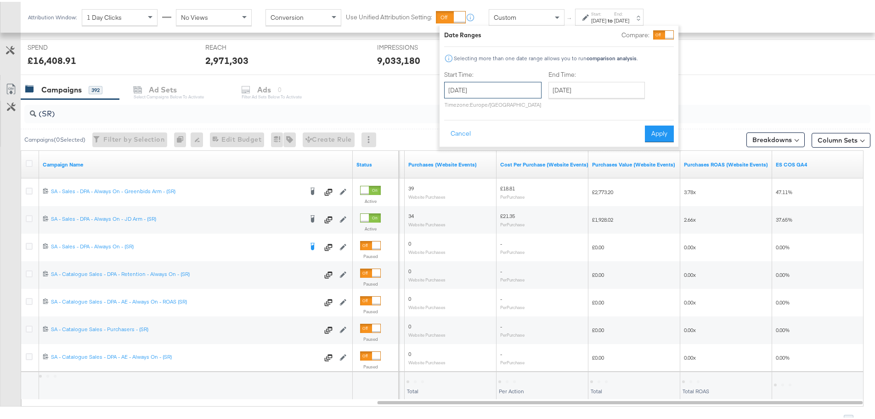
click at [478, 86] on input "August 3rd 2025" at bounding box center [492, 88] width 97 height 17
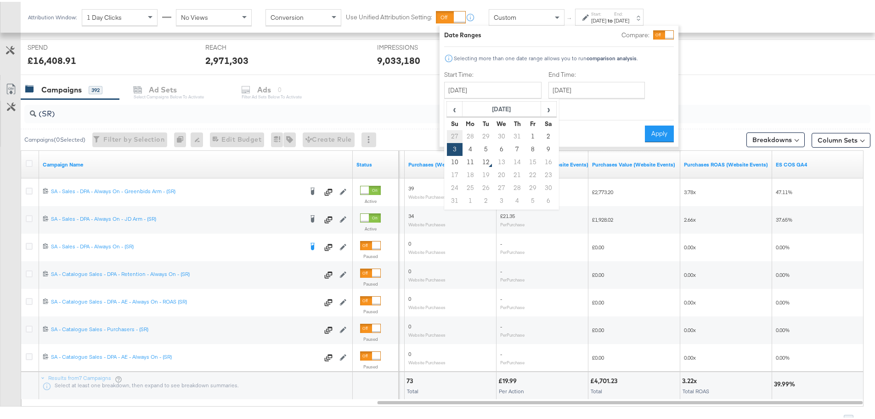
click at [454, 134] on td "27" at bounding box center [455, 134] width 16 height 13
type input "July 27th 2025"
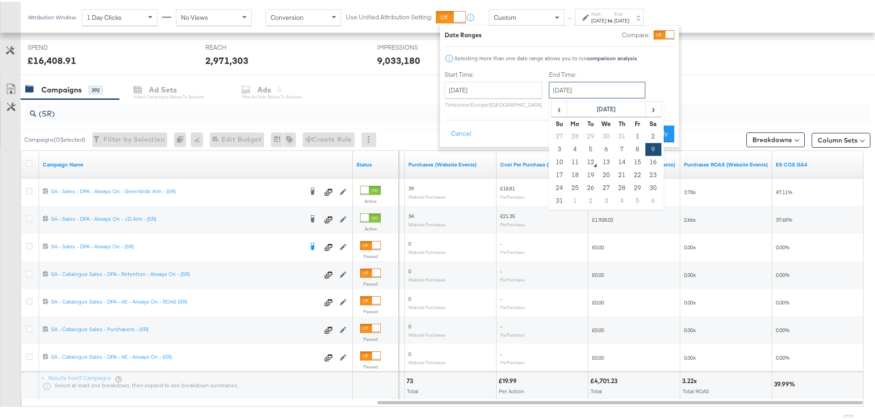
click at [609, 83] on input "August 9th 2025" at bounding box center [597, 88] width 96 height 17
click at [562, 160] on td "10" at bounding box center [560, 160] width 16 height 13
type input "[DATE]"
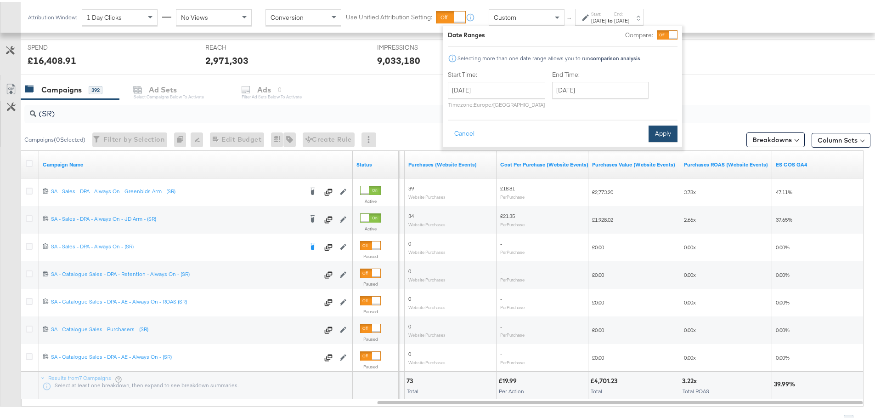
click at [661, 136] on button "Apply" at bounding box center [663, 132] width 29 height 17
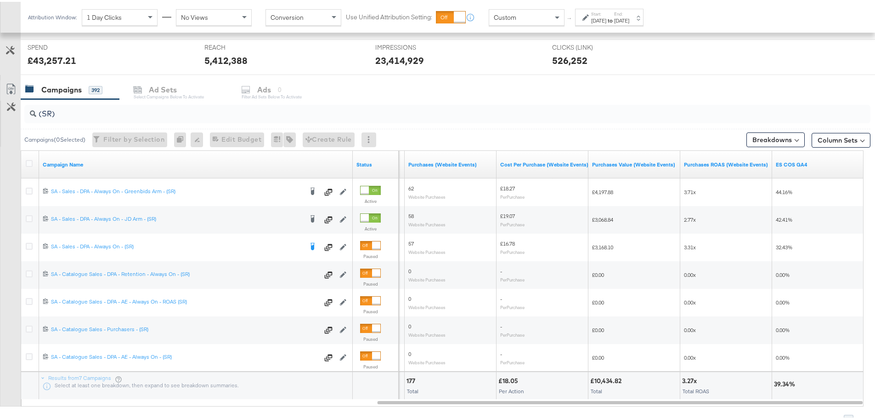
click at [629, 15] on div "[DATE]" at bounding box center [621, 18] width 15 height 7
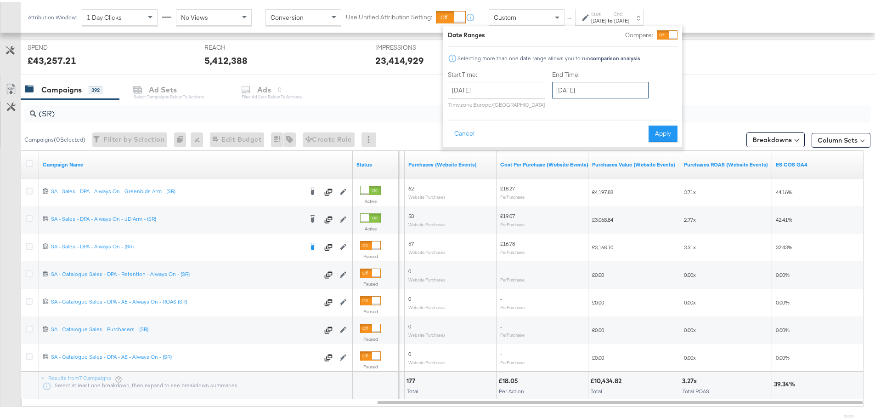
click at [598, 88] on input "[DATE]" at bounding box center [600, 88] width 96 height 17
click at [606, 57] on strong "comparison analysis" at bounding box center [615, 56] width 50 height 7
click at [664, 129] on button "Apply" at bounding box center [663, 132] width 29 height 17
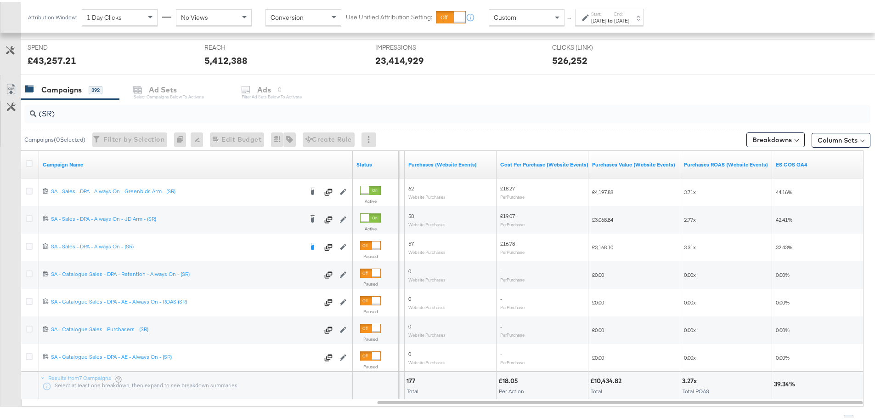
click at [606, 22] on div "Jul 27th 2025" at bounding box center [598, 18] width 15 height 7
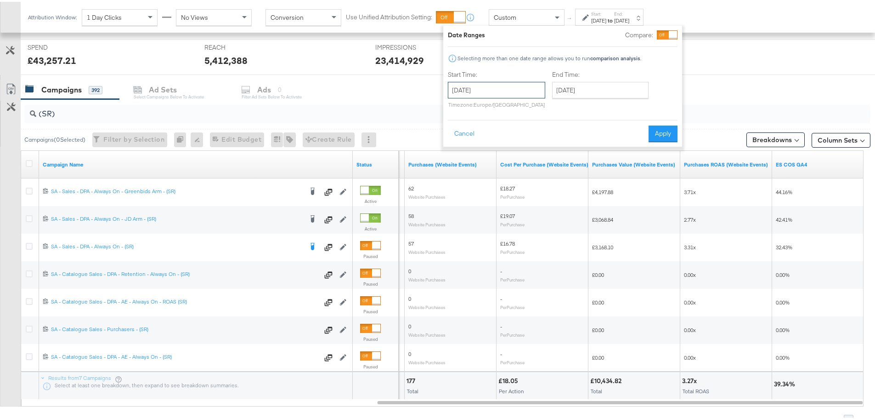
click at [505, 92] on input "July 27th 2025" at bounding box center [496, 88] width 97 height 17
click at [538, 187] on td "1" at bounding box center [537, 186] width 16 height 13
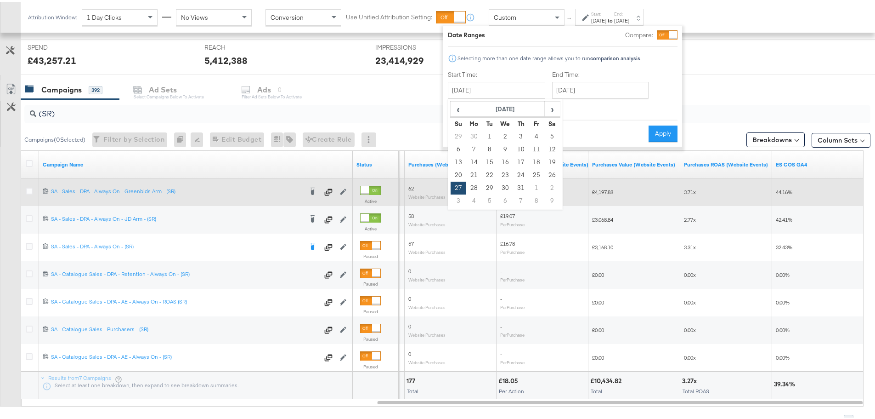
type input "August 1st 2025"
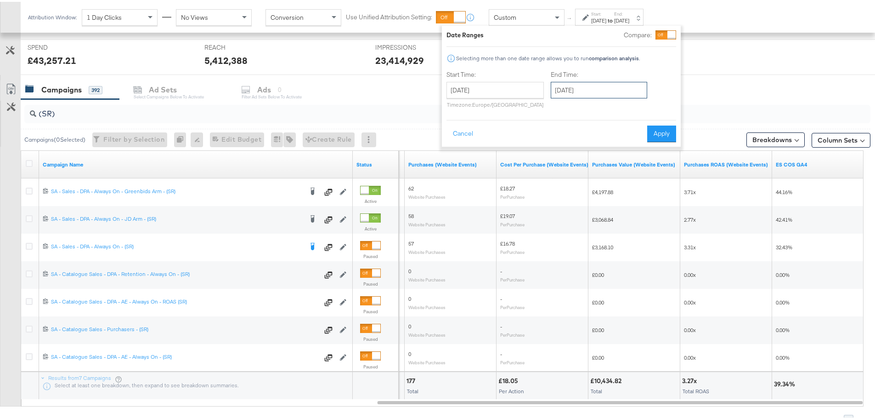
click at [604, 85] on input "[DATE]" at bounding box center [599, 88] width 96 height 17
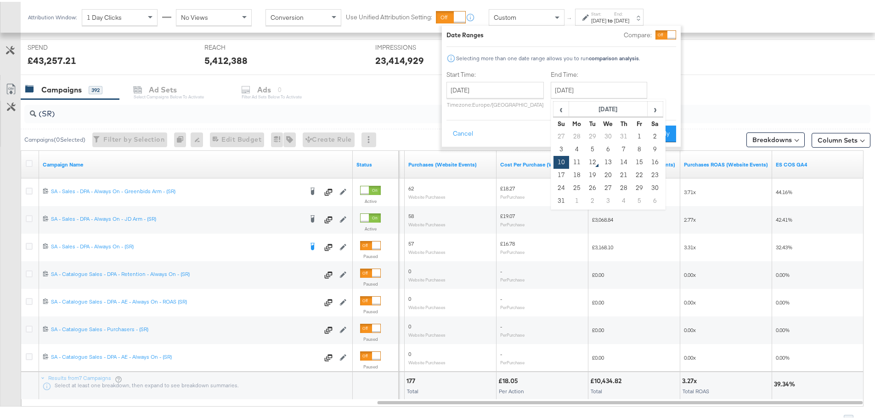
click at [636, 136] on td "1" at bounding box center [640, 134] width 16 height 13
type input "August 1st 2025"
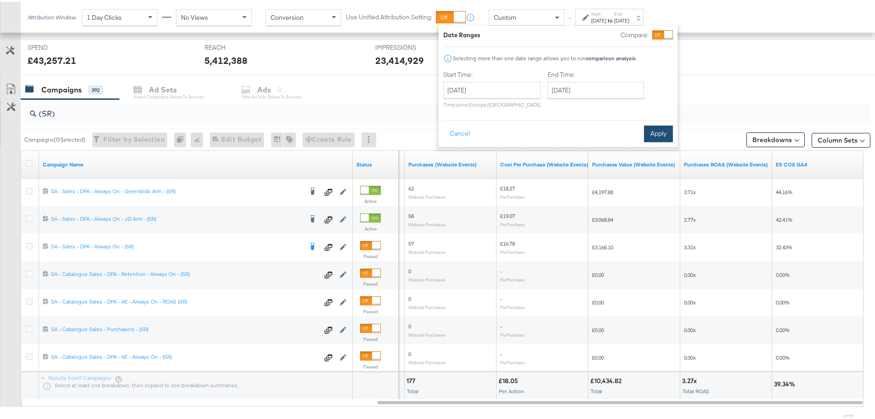
click at [666, 126] on button "Apply" at bounding box center [658, 132] width 29 height 17
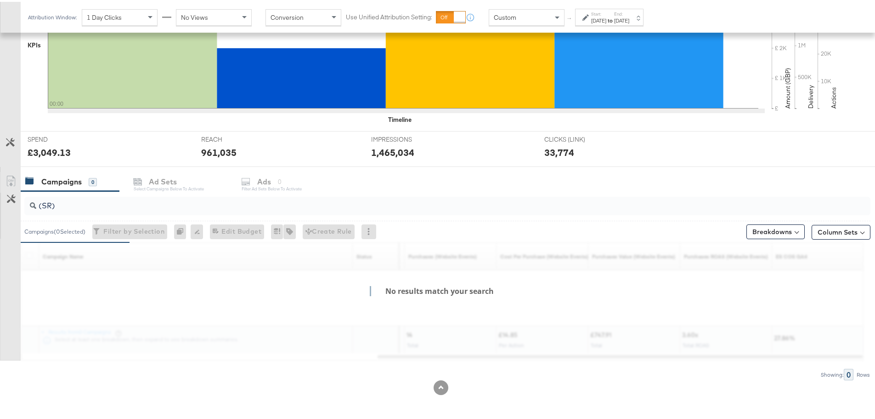
scroll to position [306, 0]
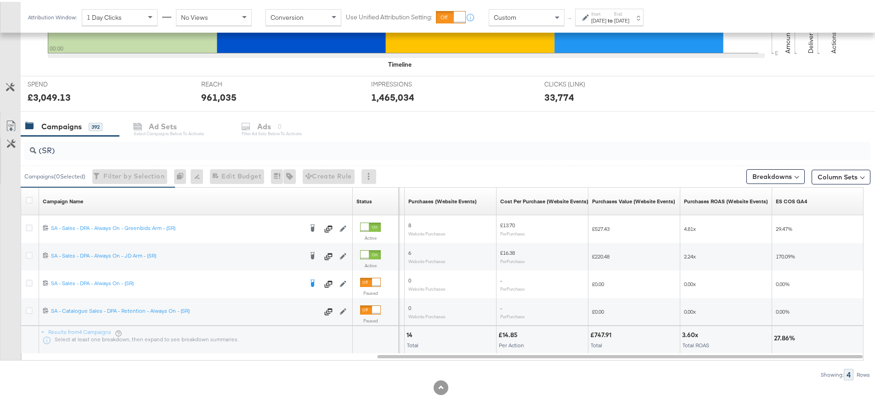
click at [606, 13] on label "Start:" at bounding box center [598, 12] width 15 height 6
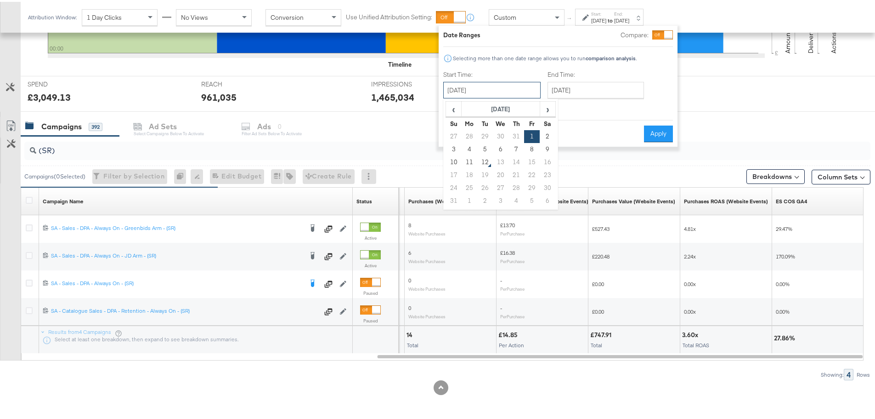
click at [533, 89] on input "August 1st 2025" at bounding box center [491, 88] width 97 height 17
click at [513, 136] on td "31" at bounding box center [517, 134] width 16 height 13
type input "[DATE]"
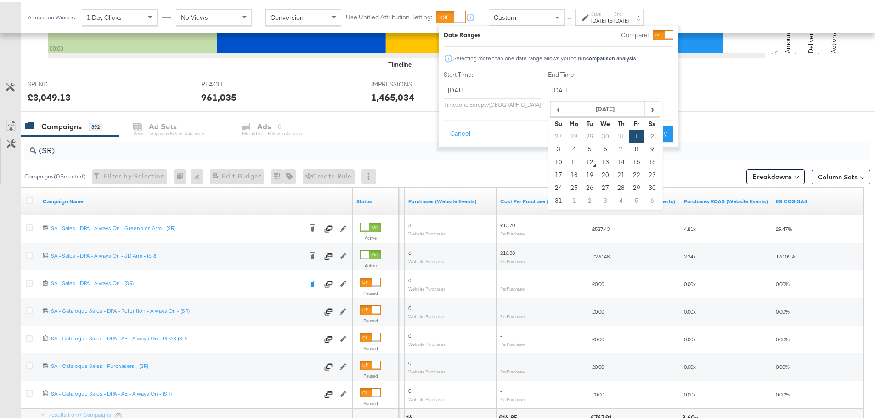
click at [597, 92] on input "August 1st 2025" at bounding box center [596, 88] width 96 height 17
drag, startPoint x: 620, startPoint y: 131, endPoint x: 637, endPoint y: 123, distance: 19.5
click at [619, 131] on td "31" at bounding box center [621, 134] width 16 height 13
type input "[DATE]"
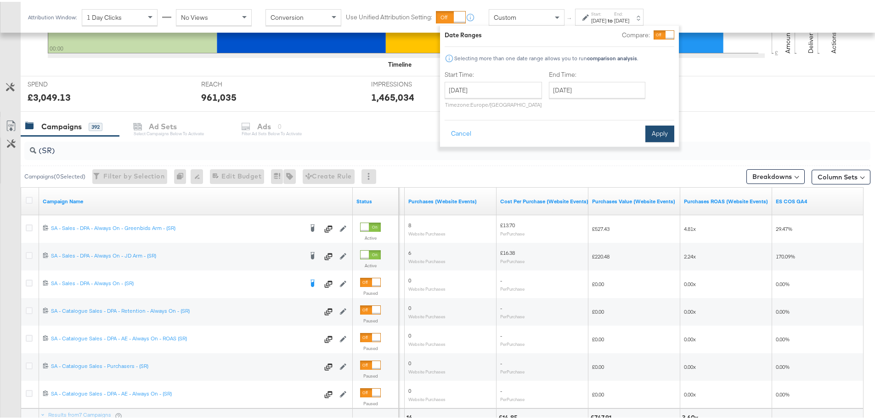
click at [655, 130] on button "Apply" at bounding box center [659, 132] width 29 height 17
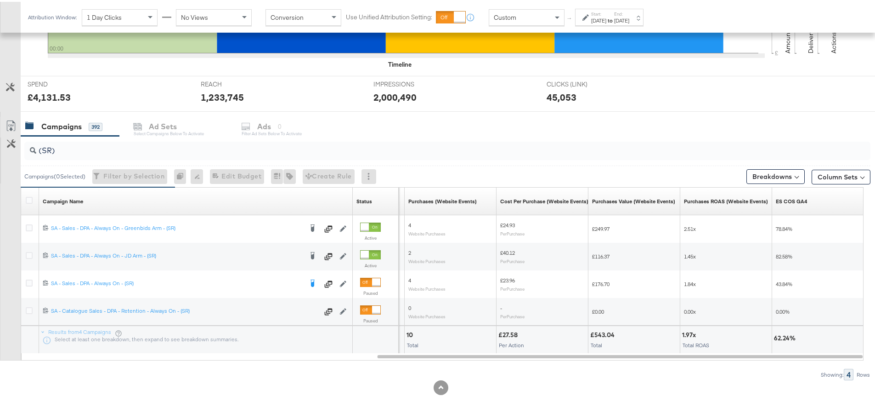
click at [605, 15] on div "[DATE]" at bounding box center [598, 18] width 15 height 7
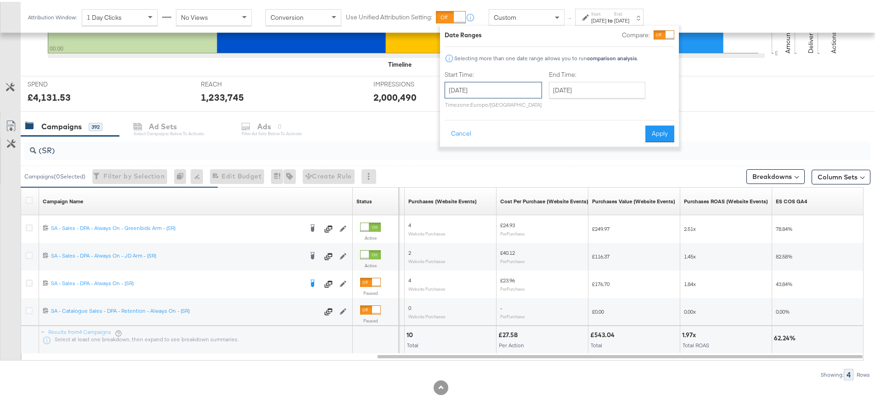
click at [510, 86] on input "[DATE]" at bounding box center [493, 88] width 97 height 17
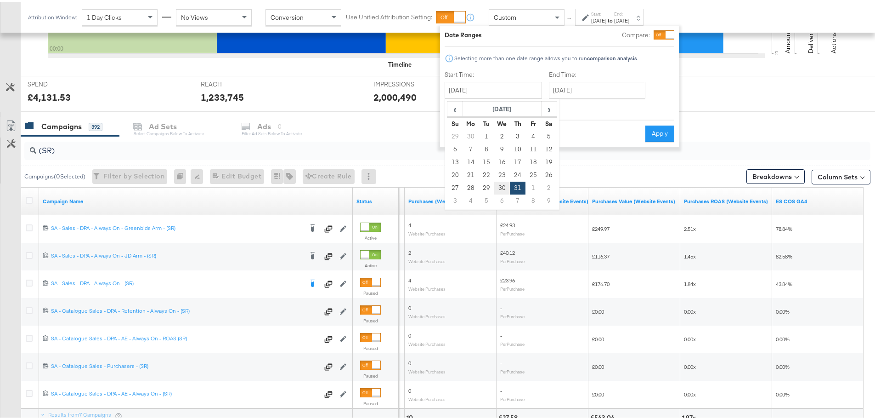
click at [502, 187] on td "30" at bounding box center [502, 186] width 16 height 13
type input "[DATE]"
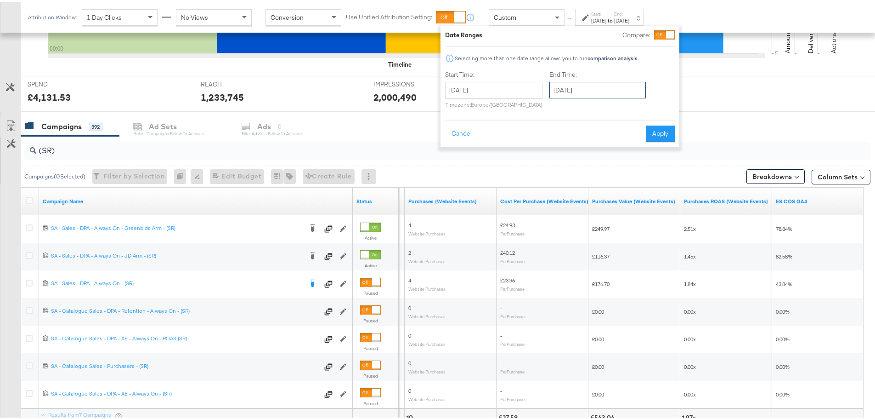
click at [574, 91] on input "[DATE]" at bounding box center [597, 88] width 96 height 17
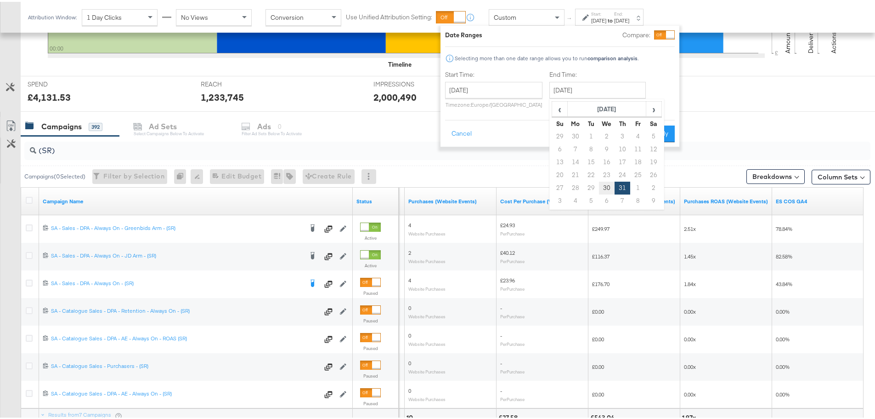
click at [601, 184] on td "30" at bounding box center [607, 186] width 16 height 13
type input "[DATE]"
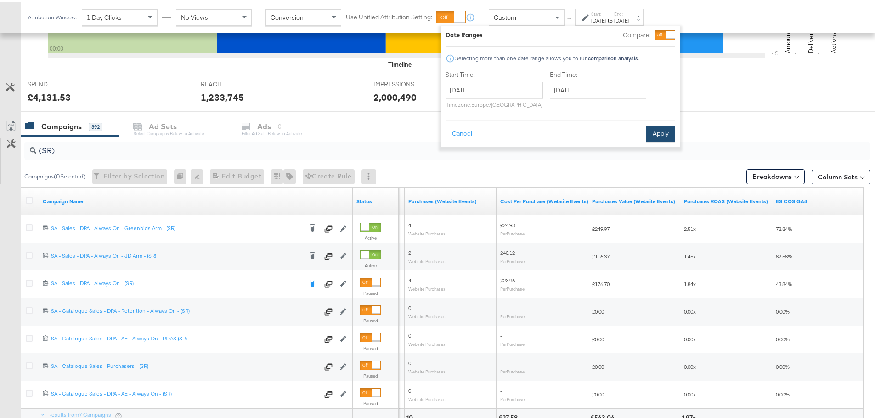
click at [647, 130] on button "Apply" at bounding box center [660, 132] width 29 height 17
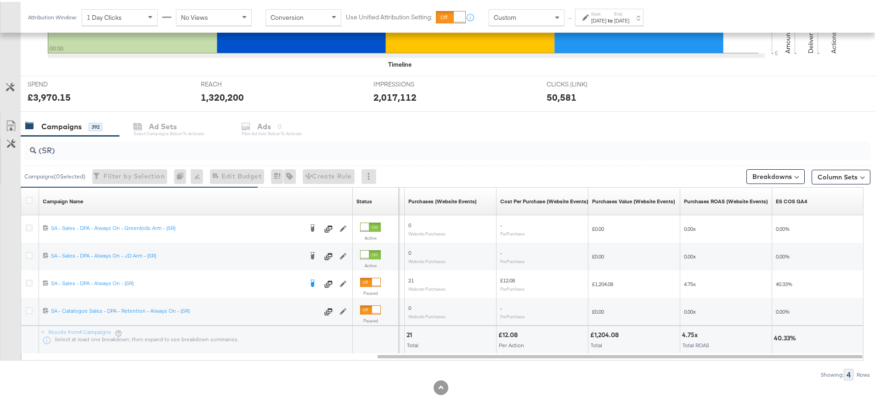
click at [629, 21] on div "[DATE]" at bounding box center [621, 18] width 15 height 7
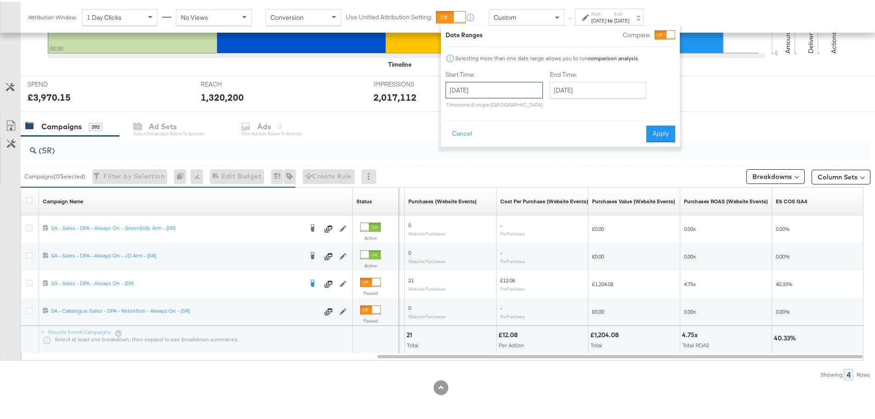
click at [535, 89] on input "[DATE]" at bounding box center [494, 88] width 97 height 17
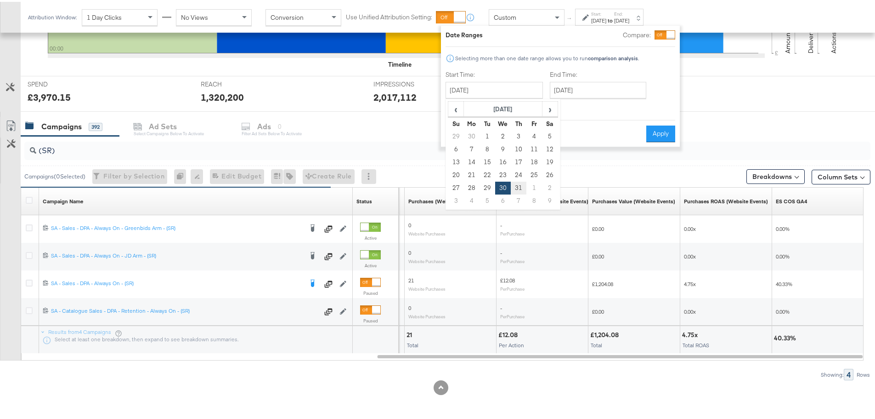
click at [522, 183] on td "31" at bounding box center [519, 186] width 16 height 13
type input "[DATE]"
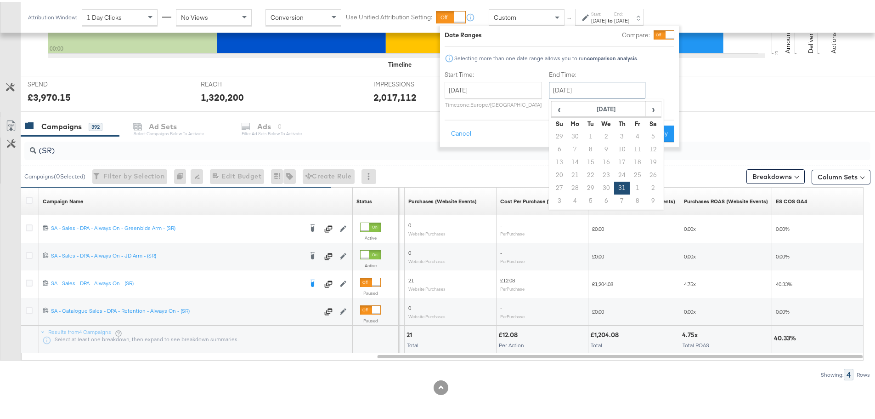
click at [591, 89] on input "[DATE]" at bounding box center [597, 88] width 96 height 17
click at [651, 108] on span "›" at bounding box center [653, 107] width 14 height 14
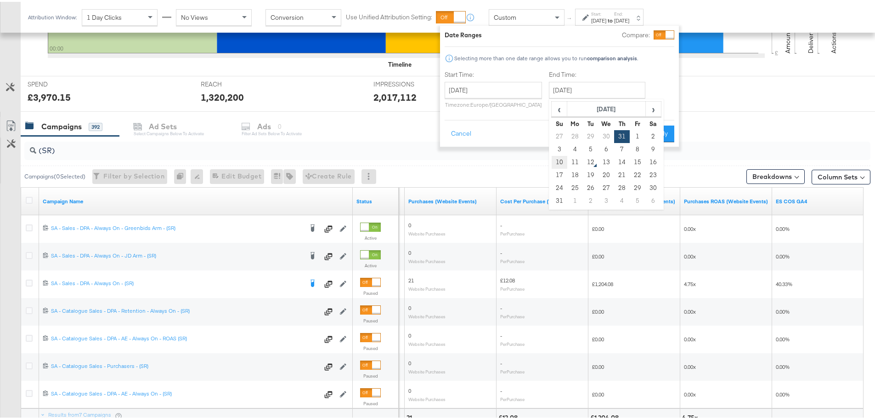
click at [558, 159] on td "10" at bounding box center [560, 160] width 16 height 13
type input "[DATE]"
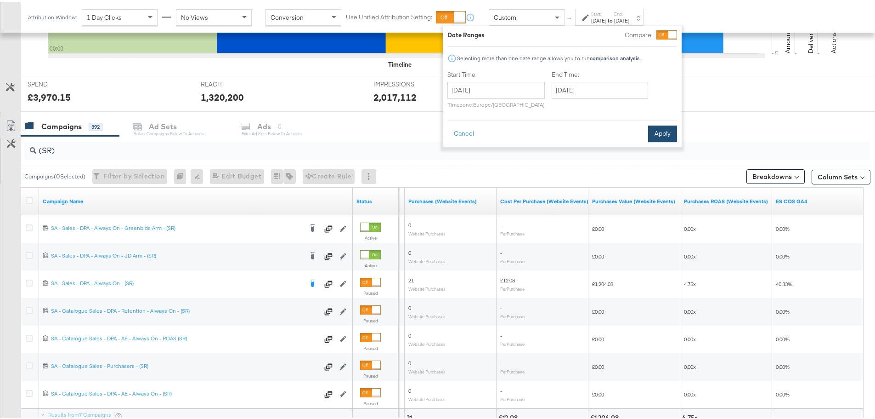
click at [661, 136] on button "Apply" at bounding box center [662, 132] width 29 height 17
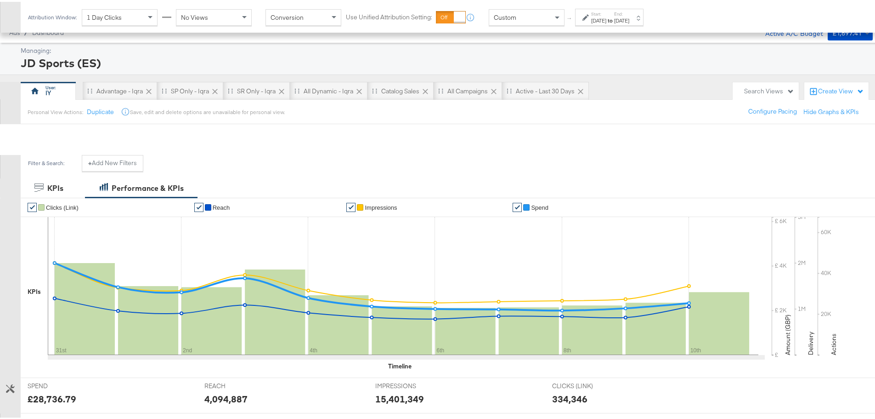
scroll to position [0, 0]
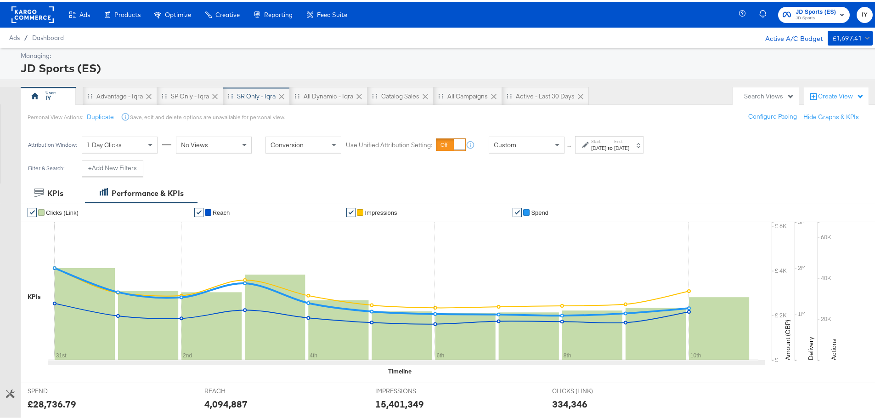
click at [244, 94] on div "SR only - Iqra" at bounding box center [256, 94] width 39 height 9
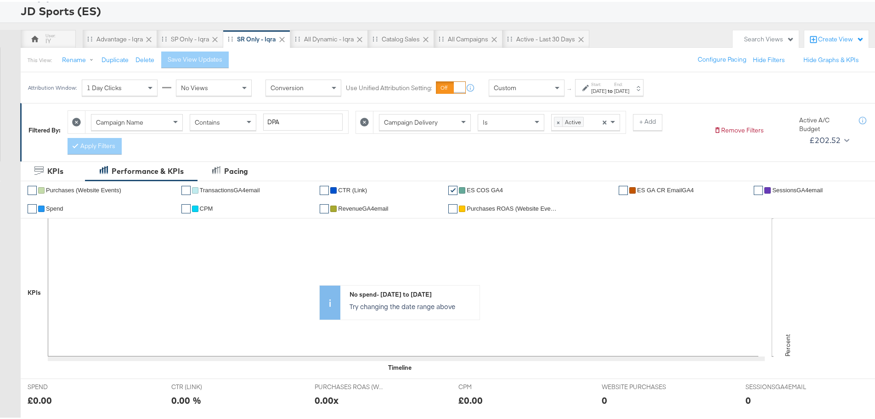
scroll to position [46, 0]
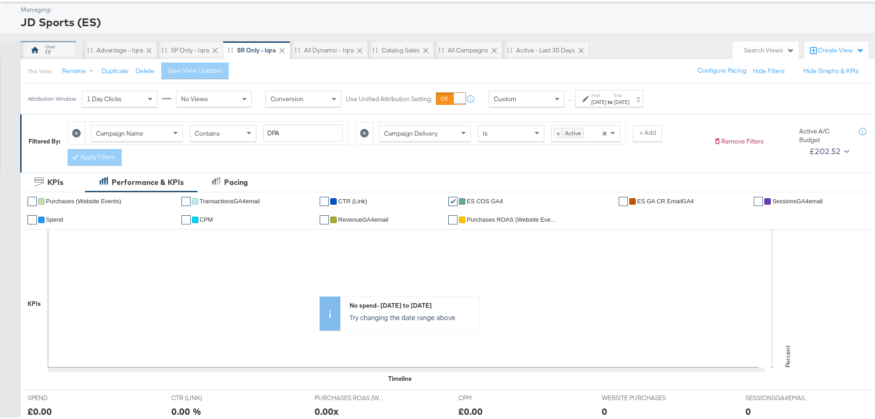
click at [52, 54] on div "IY" at bounding box center [48, 48] width 55 height 18
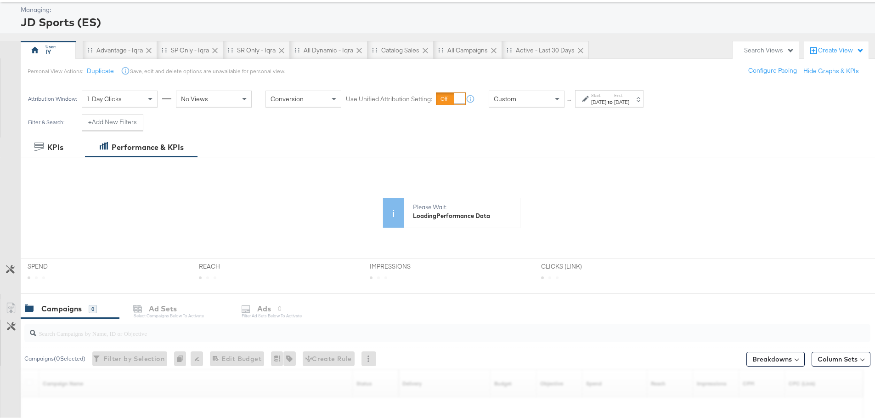
scroll to position [173, 0]
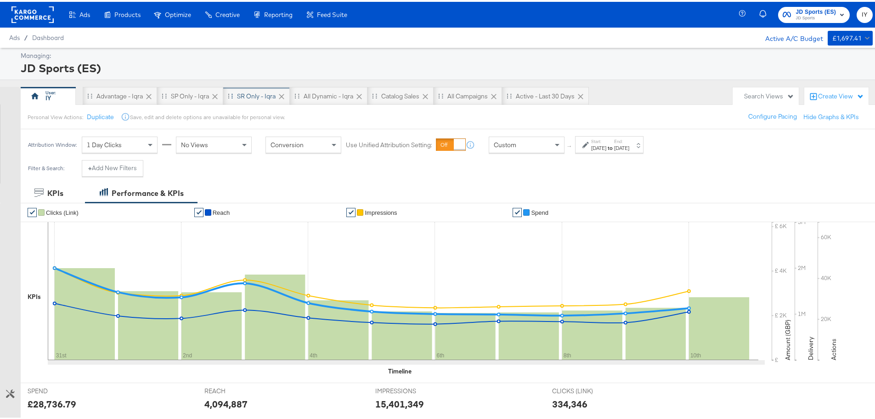
click at [249, 92] on div "SR only - Iqra" at bounding box center [256, 94] width 39 height 9
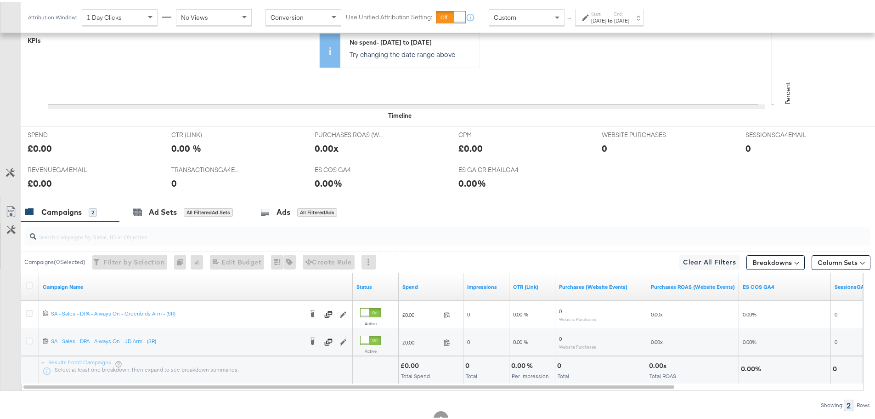
scroll to position [339, 0]
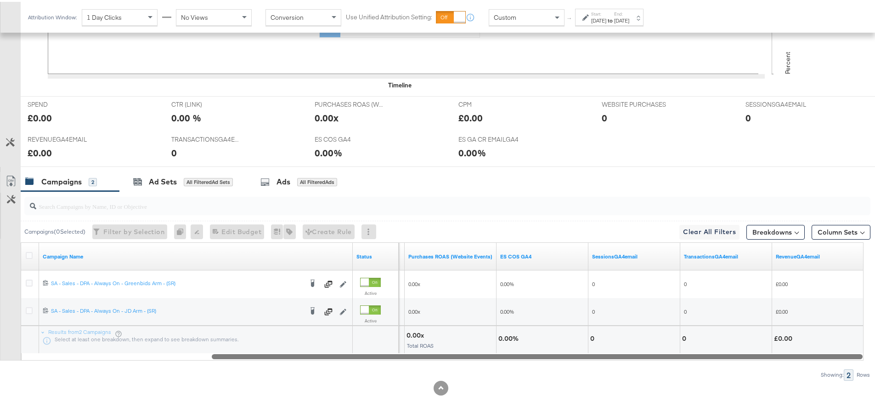
drag, startPoint x: 391, startPoint y: 355, endPoint x: 642, endPoint y: 379, distance: 252.9
click at [642, 379] on div "KPIs Performance & KPIs Pacing Customize KPIs ✔ Purchases (Website Events) ✔ Tr…" at bounding box center [441, 147] width 882 height 541
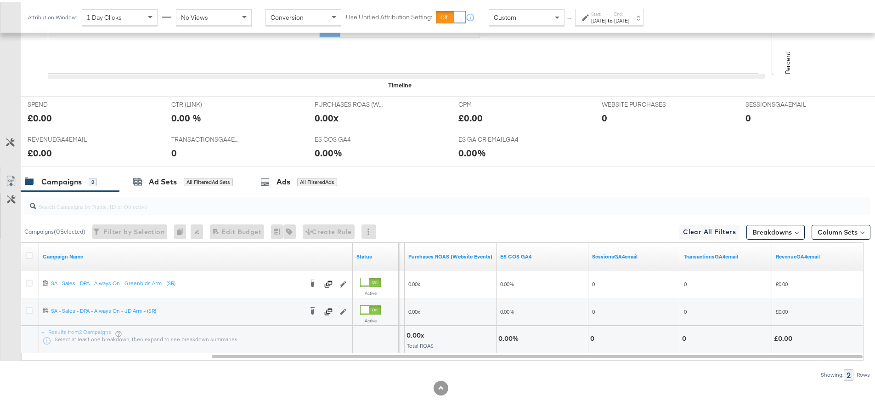
click at [614, 16] on strong "to" at bounding box center [610, 18] width 8 height 7
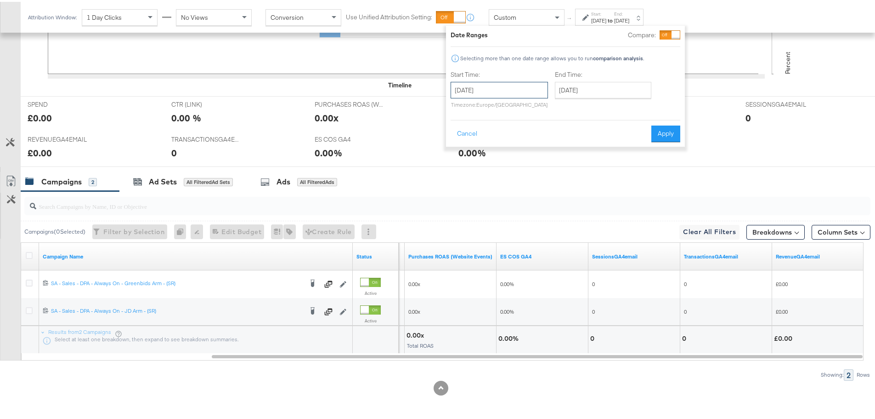
click at [523, 84] on input "[DATE]" at bounding box center [499, 88] width 97 height 17
click at [552, 106] on span "›" at bounding box center [555, 107] width 14 height 14
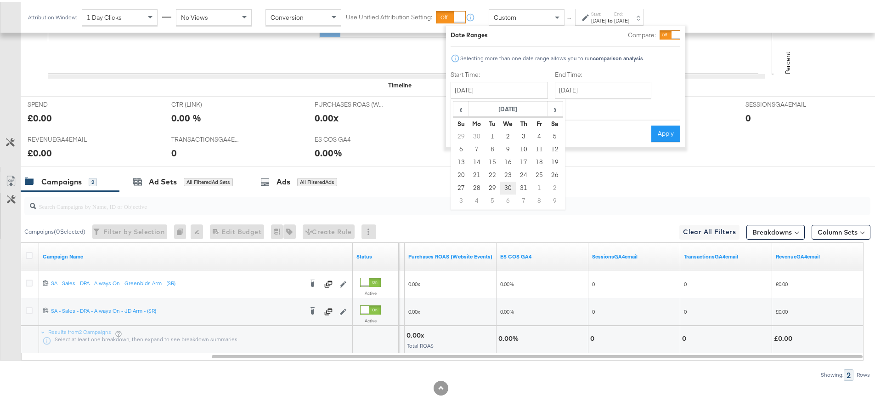
click at [508, 184] on td "30" at bounding box center [508, 186] width 16 height 13
type input "[DATE]"
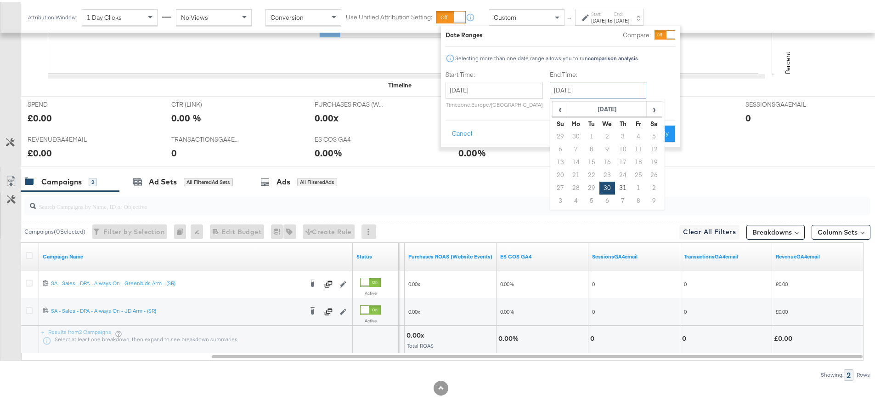
click at [605, 89] on input "[DATE]" at bounding box center [598, 88] width 96 height 17
click at [649, 107] on span "›" at bounding box center [654, 107] width 14 height 14
click at [555, 157] on td "10" at bounding box center [561, 160] width 16 height 13
type input "[DATE]"
click at [660, 129] on button "Apply" at bounding box center [663, 132] width 29 height 17
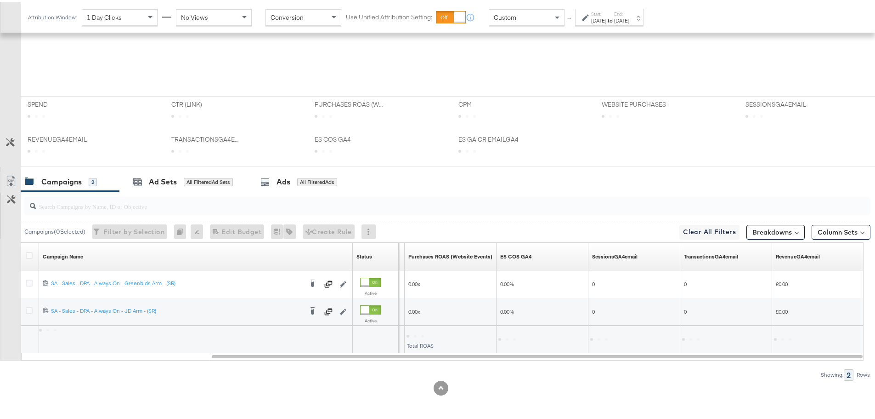
scroll to position [332, 0]
click at [606, 13] on label "Start:" at bounding box center [598, 12] width 15 height 6
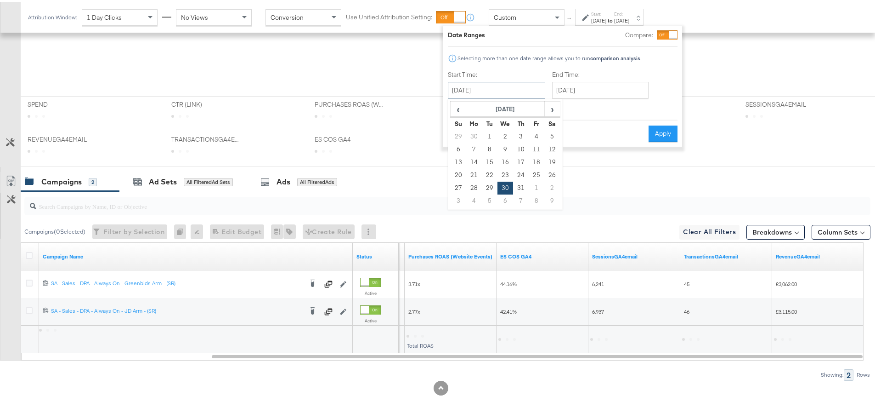
click at [502, 80] on input "[DATE]" at bounding box center [496, 88] width 97 height 17
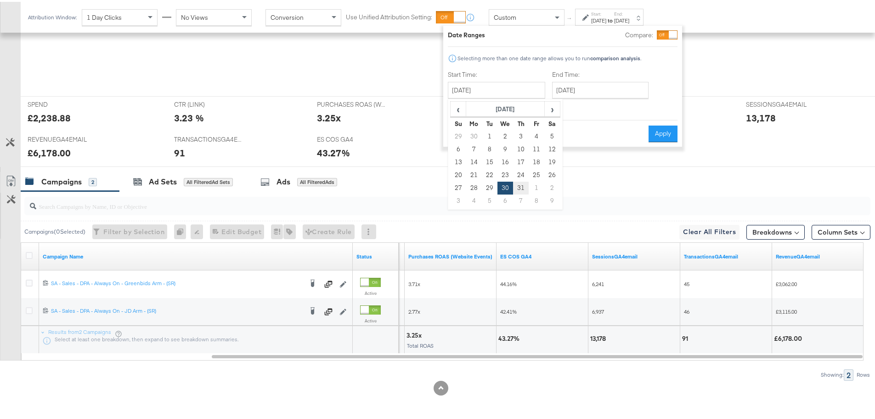
click at [520, 180] on td "31" at bounding box center [521, 186] width 16 height 13
type input "[DATE]"
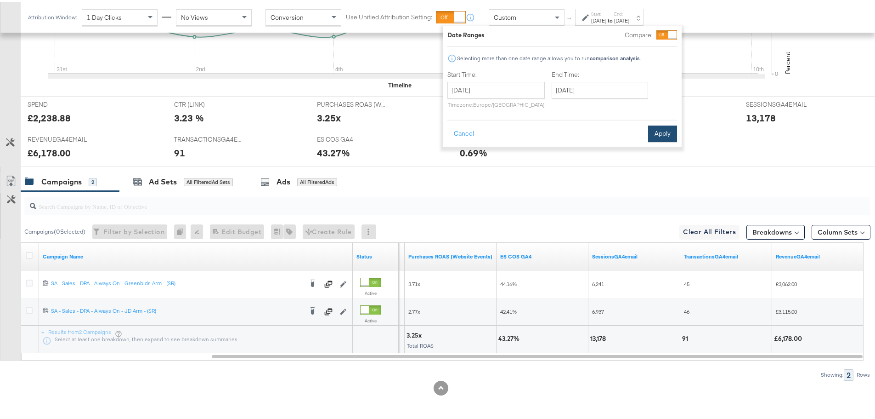
click at [662, 128] on button "Apply" at bounding box center [662, 132] width 29 height 17
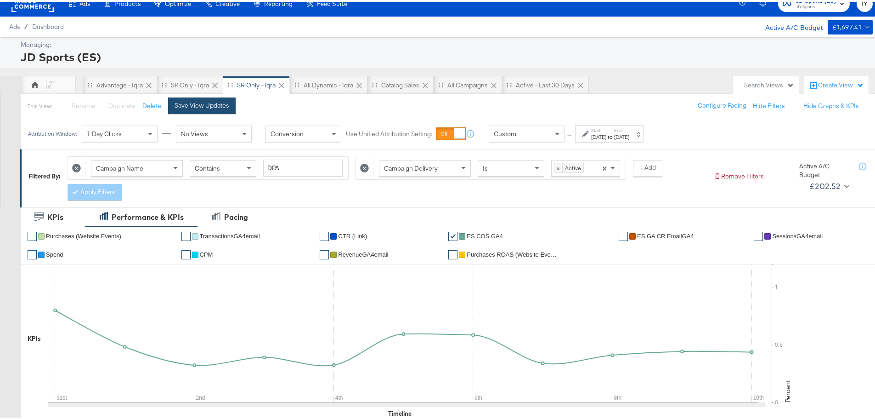
scroll to position [0, 0]
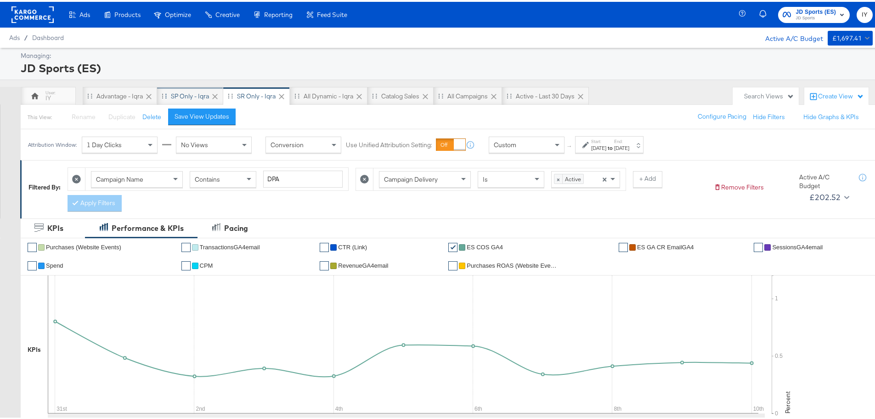
click at [184, 90] on div "SP only - Iqra" at bounding box center [190, 94] width 38 height 9
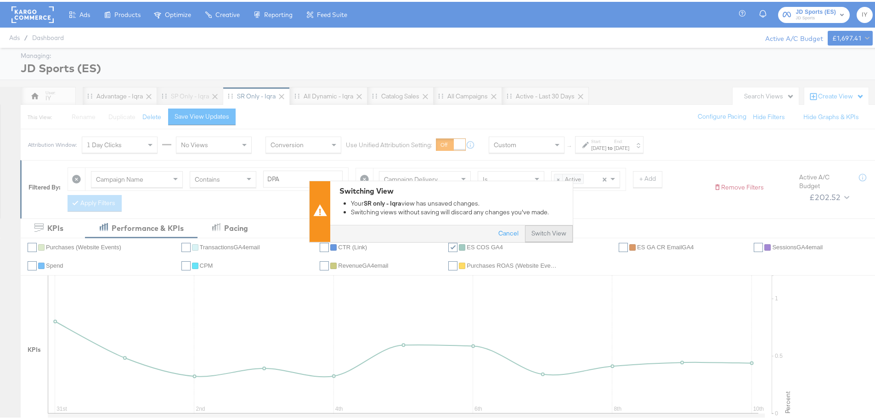
click at [537, 235] on button "Switch View" at bounding box center [549, 231] width 48 height 17
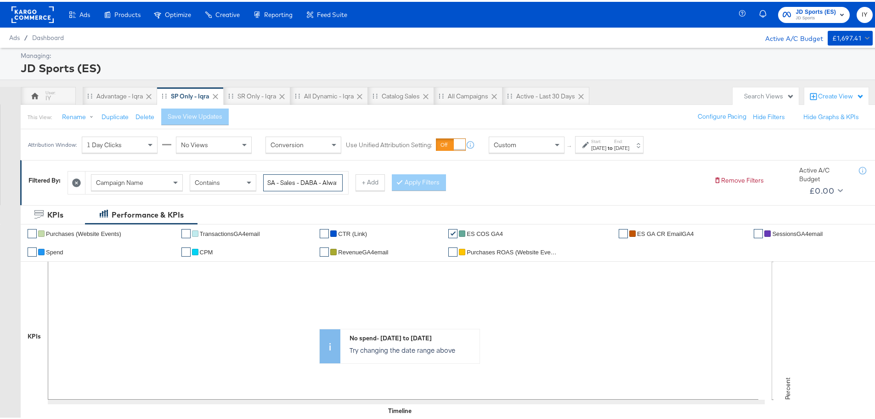
click at [312, 183] on input "SA - Sales - DABA - Always On - (SP)" at bounding box center [302, 180] width 79 height 17
click at [304, 180] on input "SA - Sales - DABA - Always On - (SP)" at bounding box center [302, 180] width 79 height 17
drag, startPoint x: 302, startPoint y: 180, endPoint x: 252, endPoint y: 180, distance: 50.1
click at [252, 180] on div "Campaign Name Contains SA - Sales - DABA - Always On - (SP)" at bounding box center [217, 180] width 252 height 17
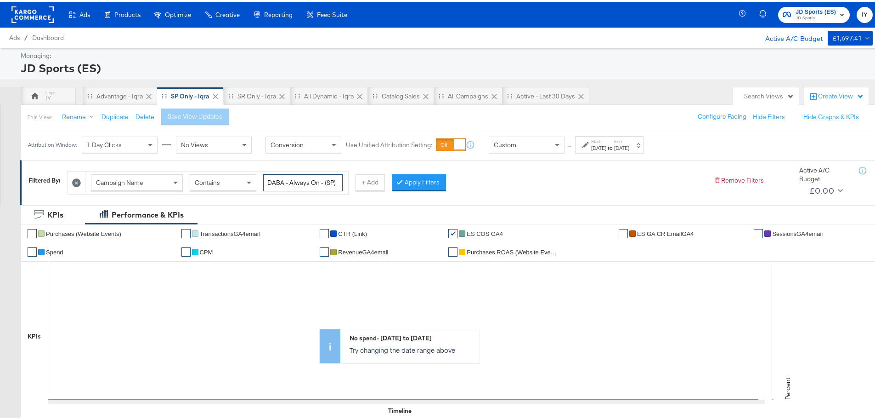
scroll to position [0, 0]
drag, startPoint x: 284, startPoint y: 180, endPoint x: 390, endPoint y: 187, distance: 105.5
click at [390, 187] on div "Campaign Name Contains DABA - Always On - (SP) + Add Apply Filters" at bounding box center [387, 178] width 639 height 28
type input "DABA"
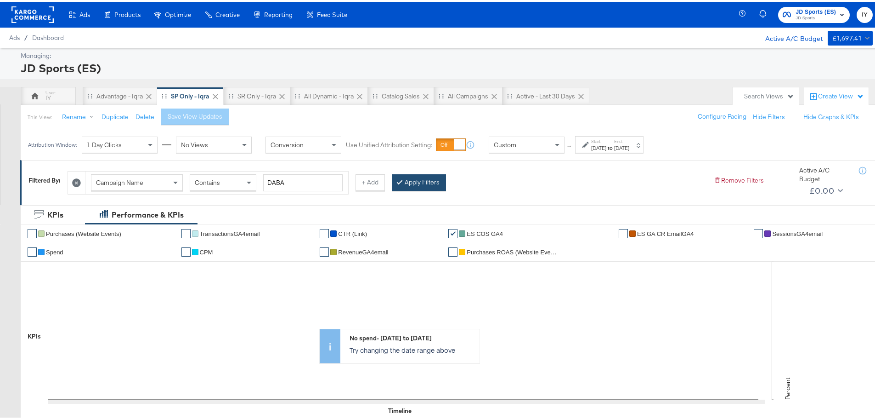
click at [411, 184] on button "Apply Filters" at bounding box center [419, 180] width 54 height 17
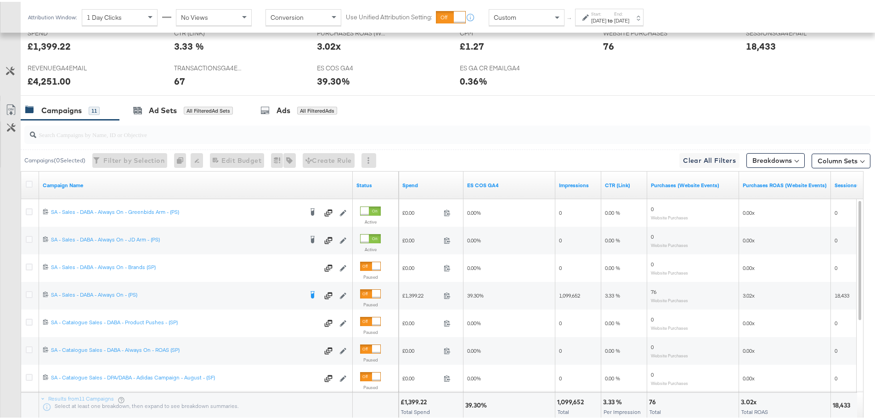
scroll to position [413, 0]
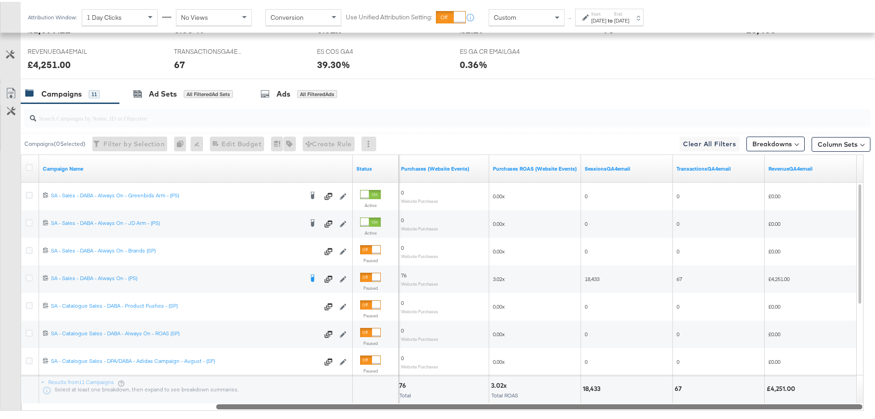
drag, startPoint x: 463, startPoint y: 405, endPoint x: 743, endPoint y: 417, distance: 280.5
click at [743, 417] on div "Campaigns ( 0 Selected) Filter by Selection Filter 0 campaigns 0 Rename 0 campa…" at bounding box center [435, 265] width 871 height 327
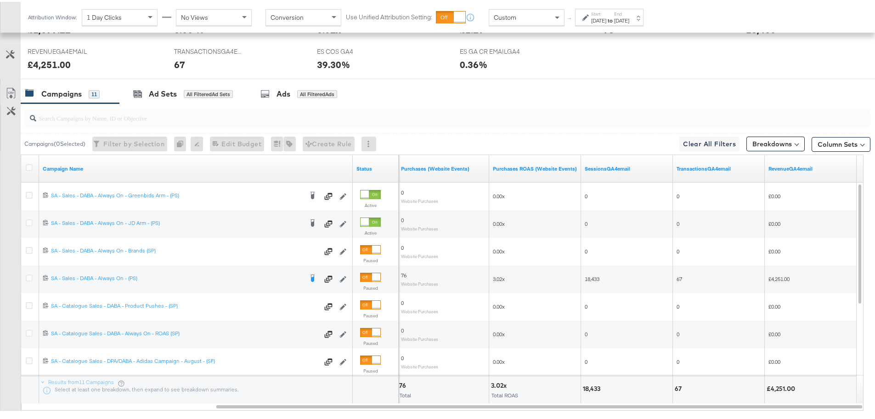
click at [616, 8] on div "Start: [DATE] to End: [DATE]" at bounding box center [609, 15] width 68 height 17
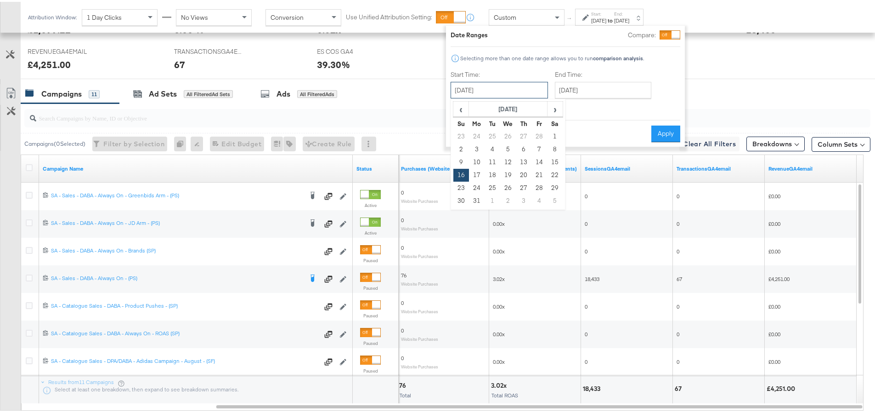
click at [518, 88] on input "[DATE]" at bounding box center [499, 88] width 97 height 17
click at [553, 107] on span "›" at bounding box center [555, 107] width 14 height 14
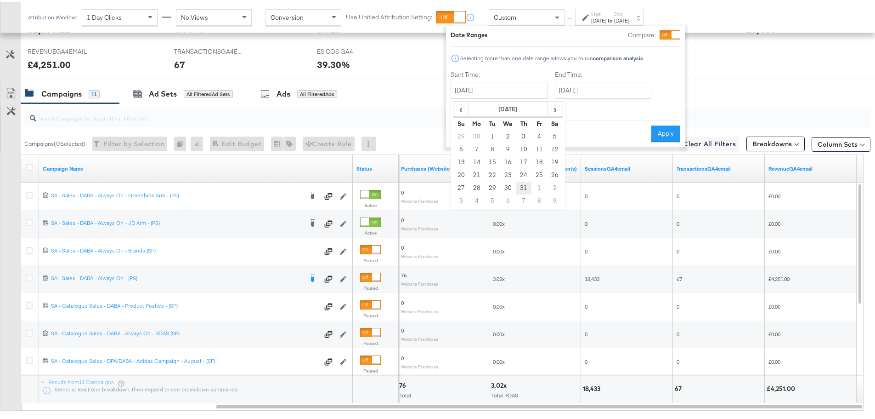
click at [522, 185] on td "31" at bounding box center [524, 186] width 16 height 13
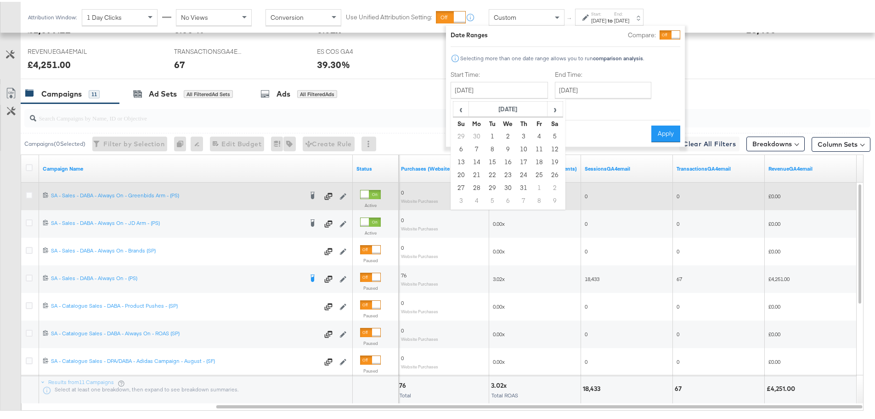
type input "[DATE]"
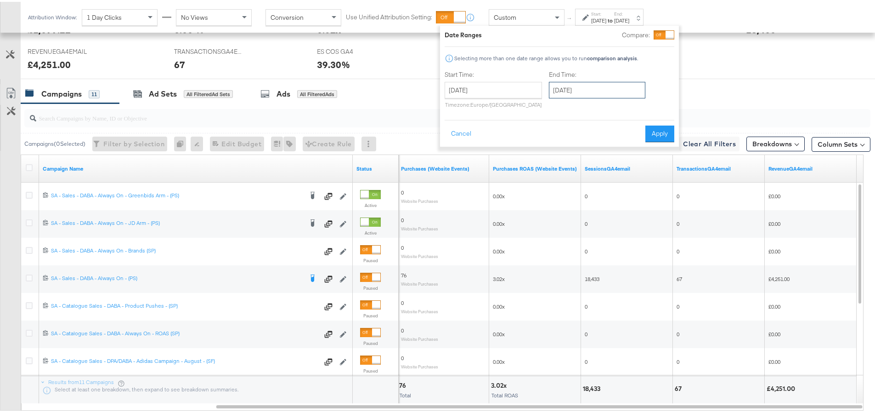
click at [586, 88] on input "[DATE]" at bounding box center [597, 88] width 96 height 17
click at [656, 107] on span "›" at bounding box center [653, 107] width 14 height 14
click at [560, 159] on td "10" at bounding box center [560, 160] width 16 height 13
type input "[DATE]"
click at [665, 137] on button "Apply" at bounding box center [662, 132] width 29 height 17
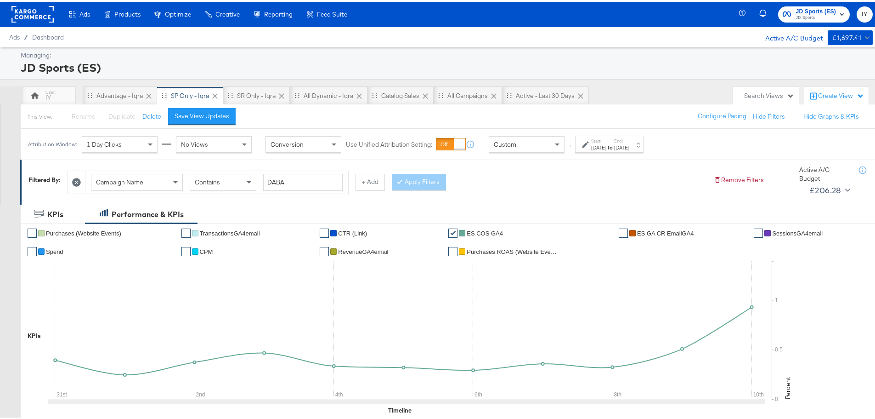
scroll to position [0, 0]
click at [812, 5] on button "JD Sports (ES) JD Sports" at bounding box center [814, 13] width 72 height 16
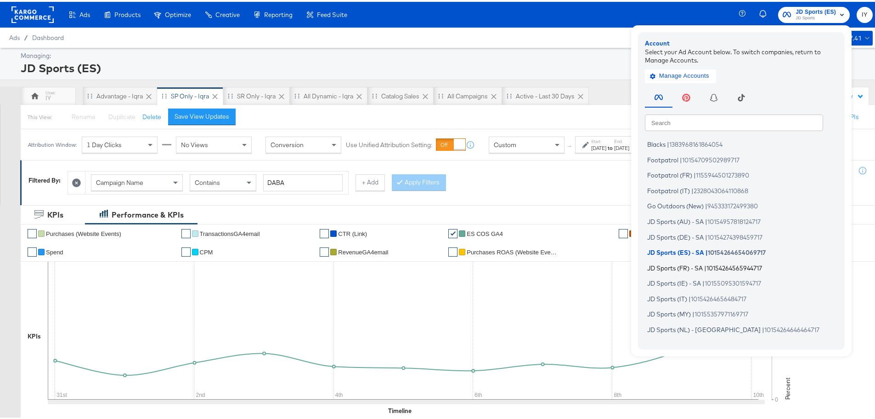
click at [668, 262] on span "JD Sports (FR) - SA" at bounding box center [675, 265] width 56 height 7
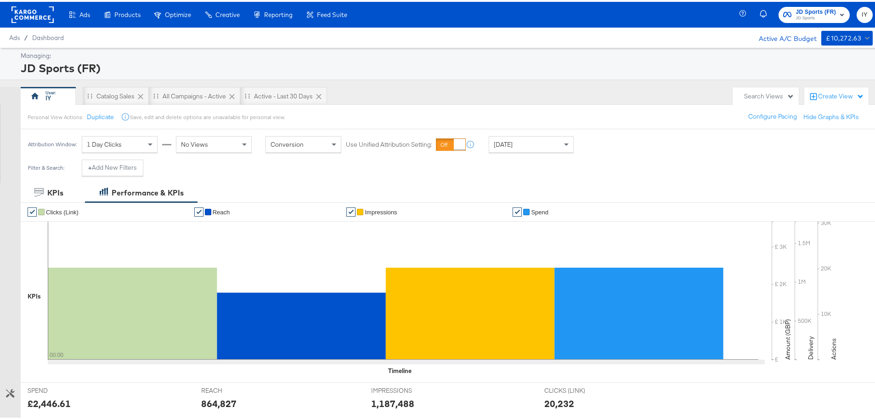
click at [513, 144] on span "Yesterday" at bounding box center [503, 142] width 19 height 8
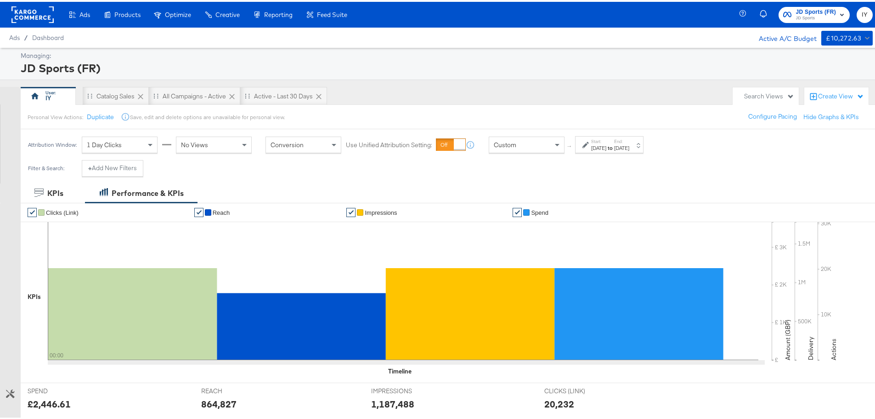
click at [584, 142] on icon at bounding box center [586, 143] width 6 height 6
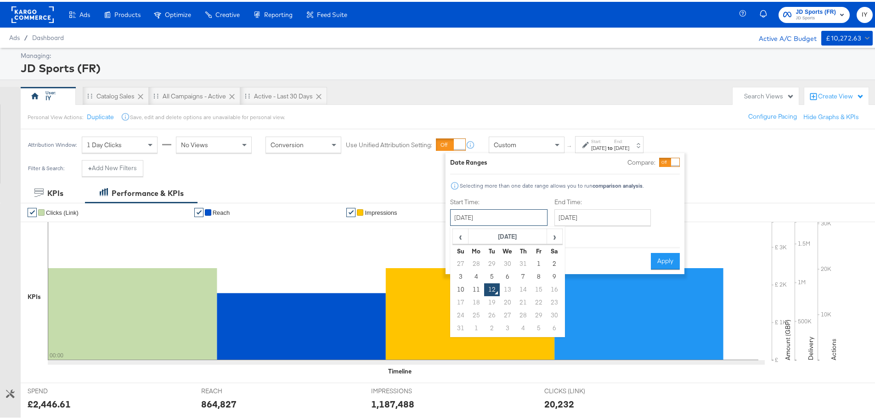
click at [482, 209] on input "August 12th 2025" at bounding box center [498, 215] width 97 height 17
click at [461, 271] on td "3" at bounding box center [461, 274] width 16 height 13
type input "August 3rd 2025"
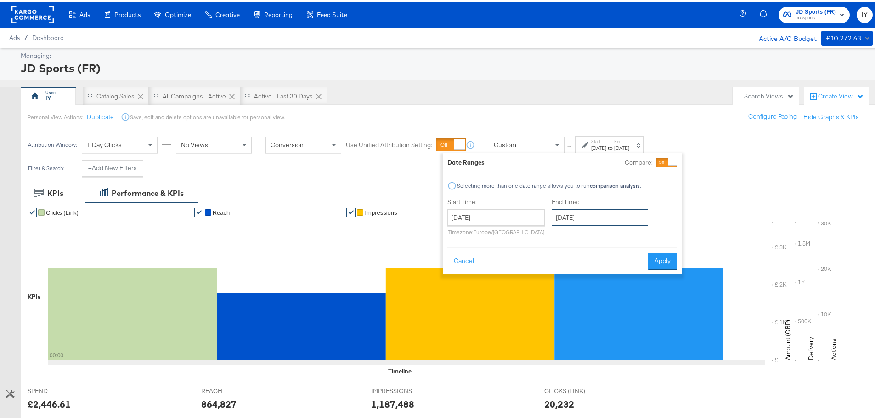
click at [611, 214] on input "August 12th 2025" at bounding box center [600, 215] width 96 height 17
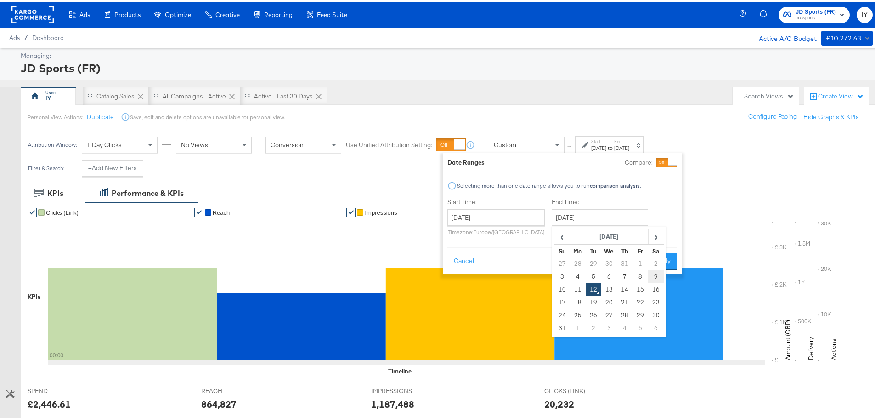
click at [651, 272] on td "9" at bounding box center [656, 274] width 16 height 13
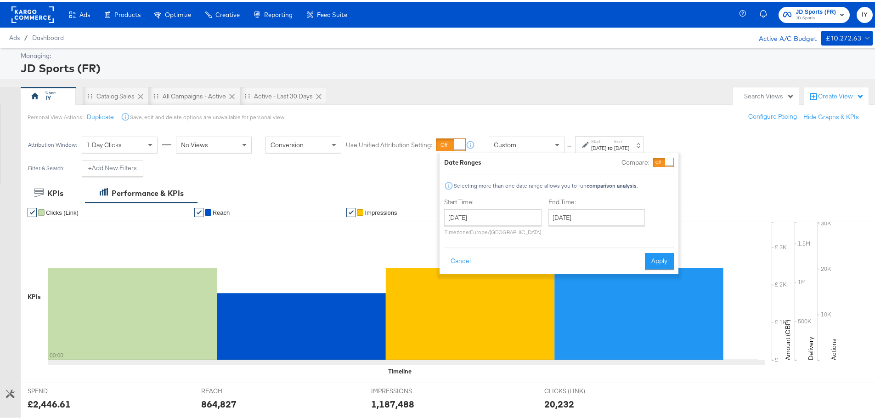
type input "August 9th 2025"
click at [652, 258] on button "Apply" at bounding box center [659, 259] width 29 height 17
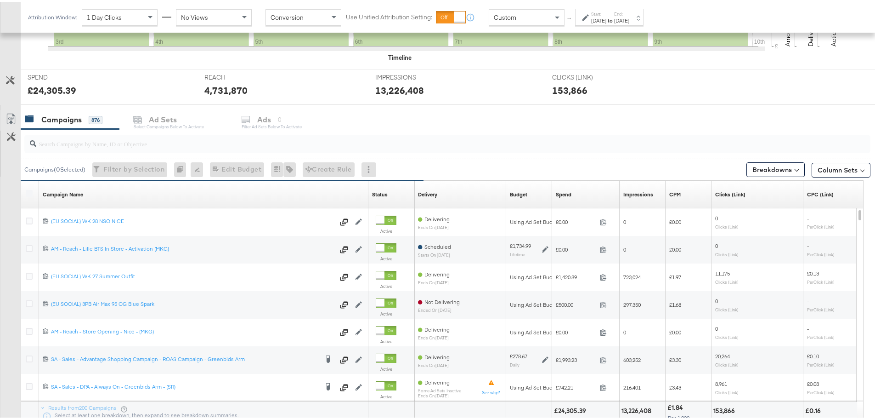
scroll to position [389, 0]
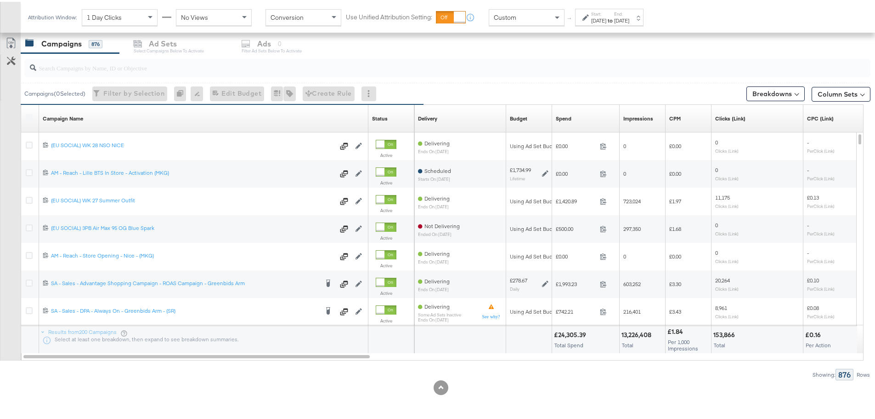
click at [143, 68] on input "search" at bounding box center [414, 62] width 757 height 18
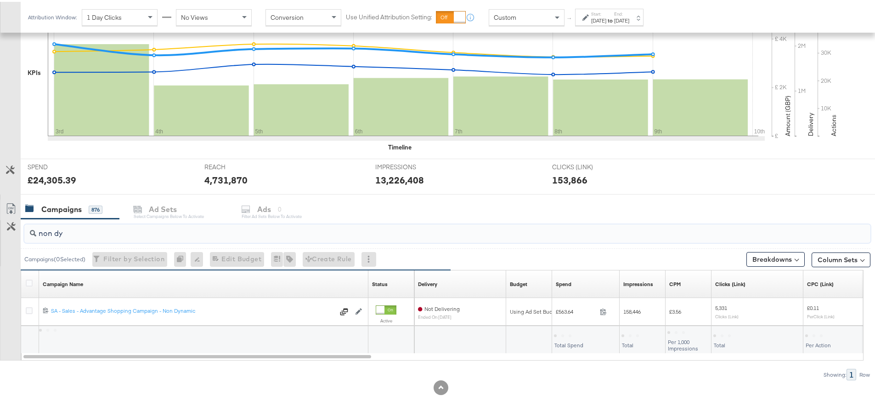
scroll to position [224, 0]
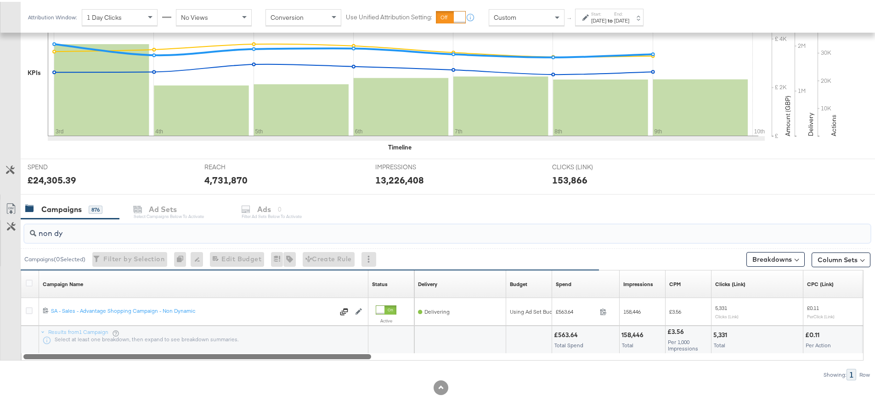
drag, startPoint x: 802, startPoint y: 410, endPoint x: 351, endPoint y: 419, distance: 450.8
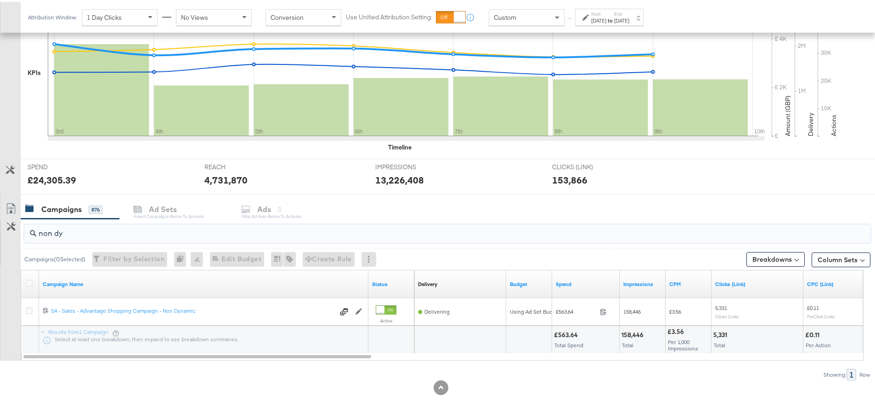
type input "non dy"
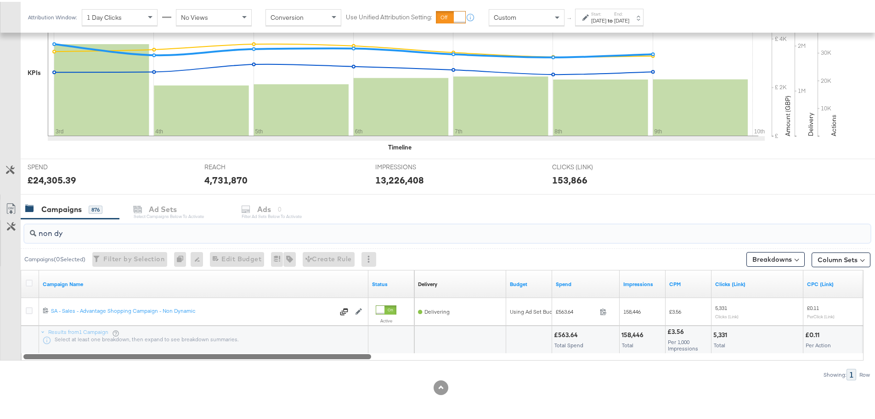
drag, startPoint x: 281, startPoint y: 352, endPoint x: 120, endPoint y: 377, distance: 163.2
click at [120, 377] on div "non dy Campaigns ( 0 Selected) Filter by Selection Filter 0 campaigns 0 Rename …" at bounding box center [435, 297] width 871 height 161
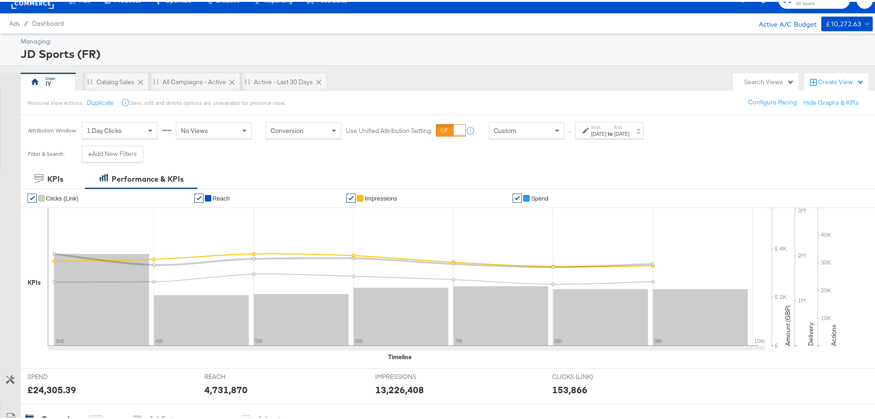
scroll to position [0, 0]
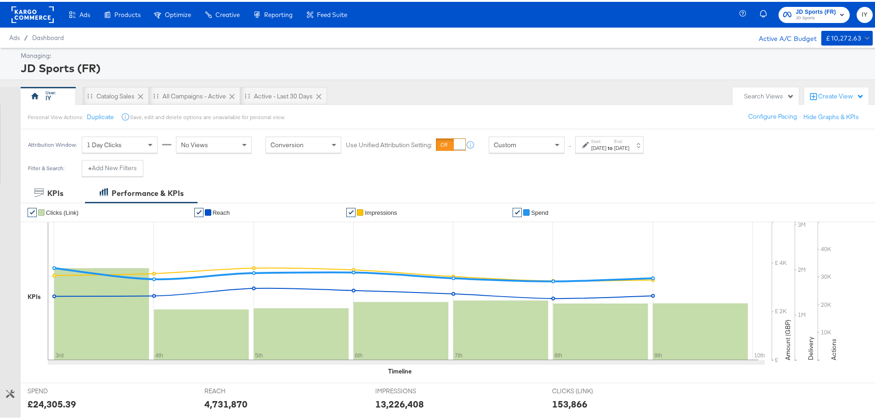
click at [790, 3] on div "JD Sports (FR) JD Sports IY" at bounding box center [813, 13] width 140 height 26
click at [804, 12] on span "JD Sports (FR)" at bounding box center [816, 11] width 40 height 10
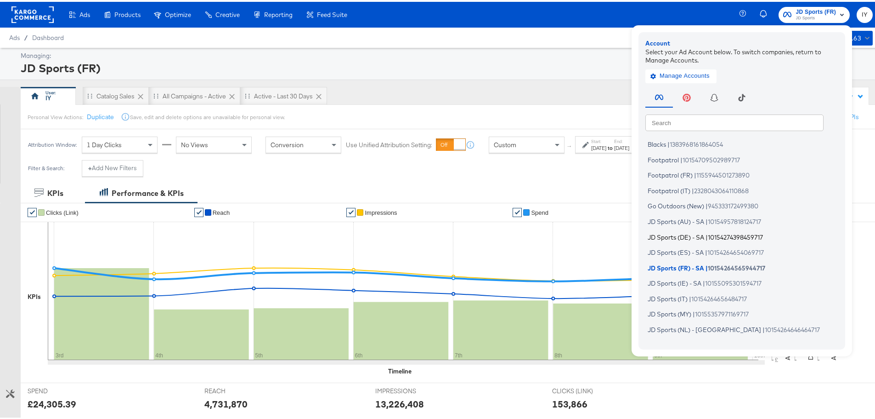
click at [680, 232] on span "JD Sports (DE) - SA" at bounding box center [676, 234] width 57 height 7
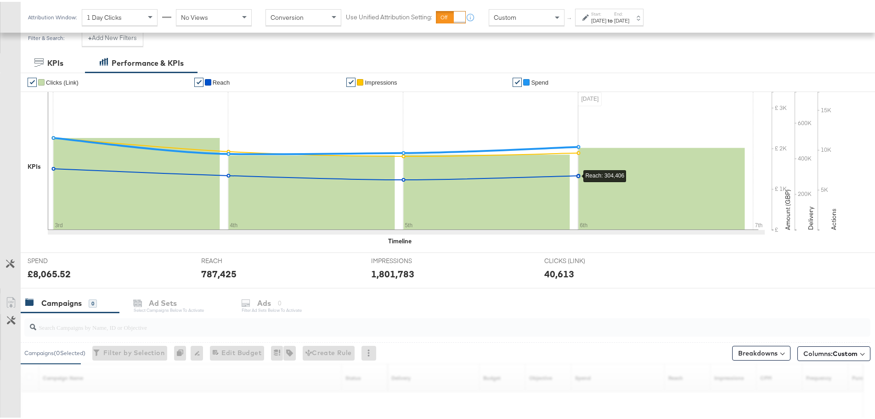
scroll to position [251, 0]
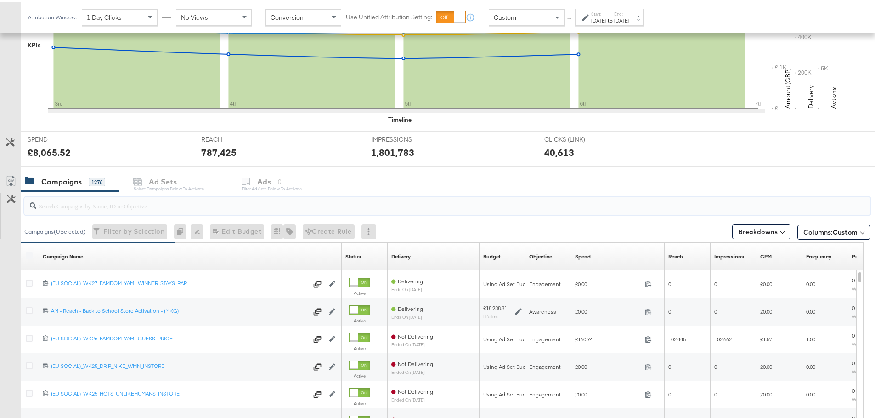
click at [140, 201] on input "search" at bounding box center [414, 200] width 757 height 18
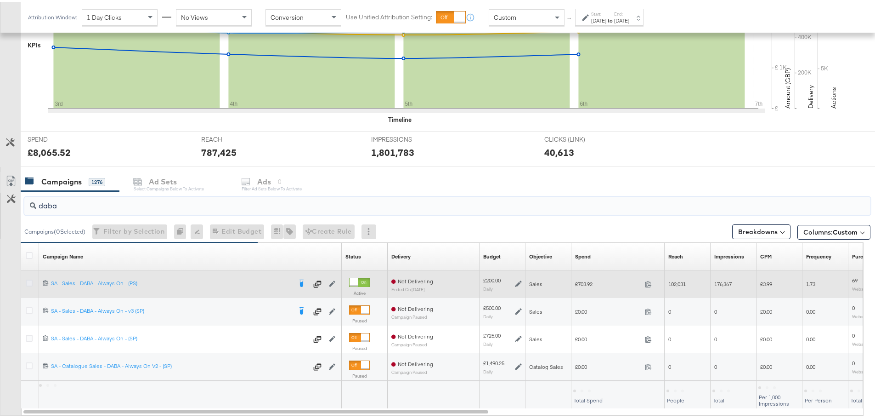
type input "daba"
click at [28, 278] on icon at bounding box center [29, 280] width 7 height 7
click at [0, 0] on input "checkbox" at bounding box center [0, 0] width 0 height 0
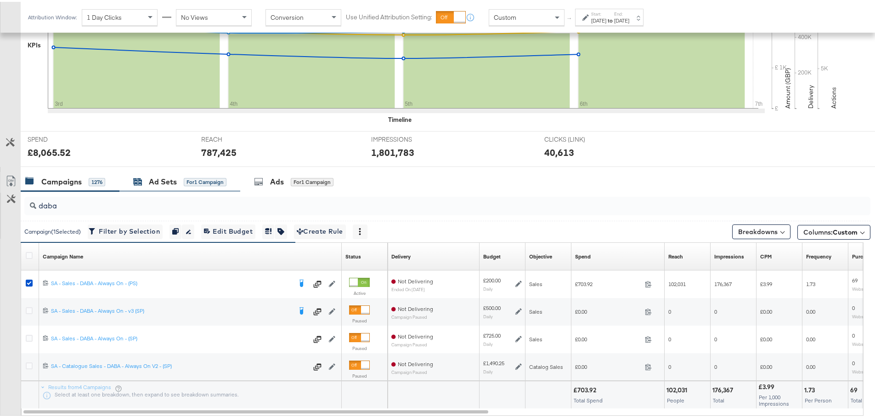
click at [160, 181] on div "Ad Sets" at bounding box center [163, 180] width 28 height 11
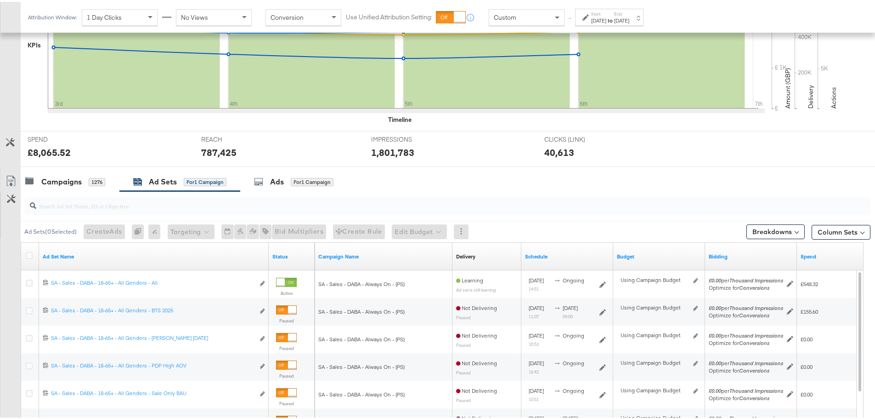
scroll to position [343, 0]
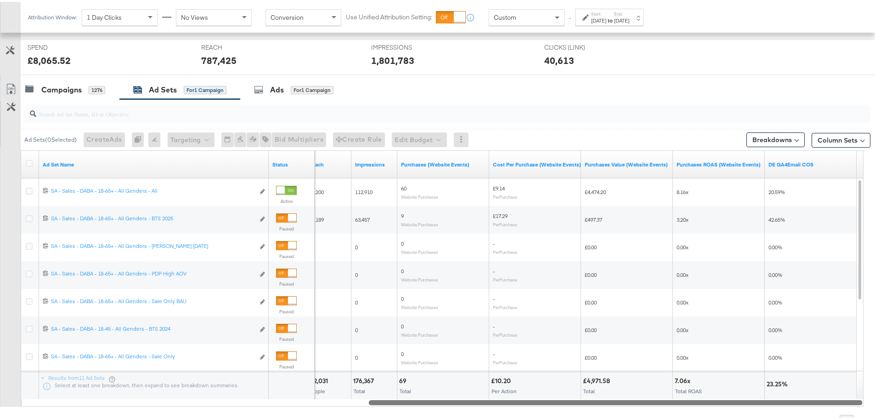
drag, startPoint x: 361, startPoint y: 399, endPoint x: 785, endPoint y: 391, distance: 423.7
click at [785, 391] on div "Ad Set Name Status Reach Impressions Purchases (Website Events) Cost Per Purcha…" at bounding box center [442, 276] width 843 height 256
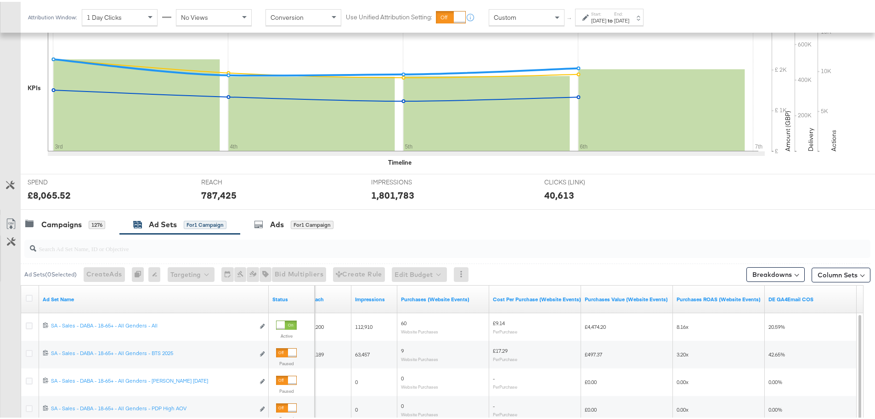
scroll to position [205, 0]
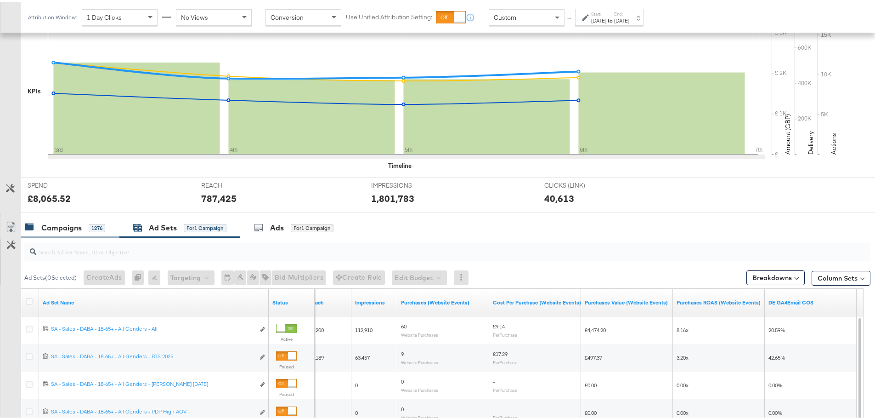
click at [69, 232] on div "Campaigns 1276" at bounding box center [70, 226] width 99 height 20
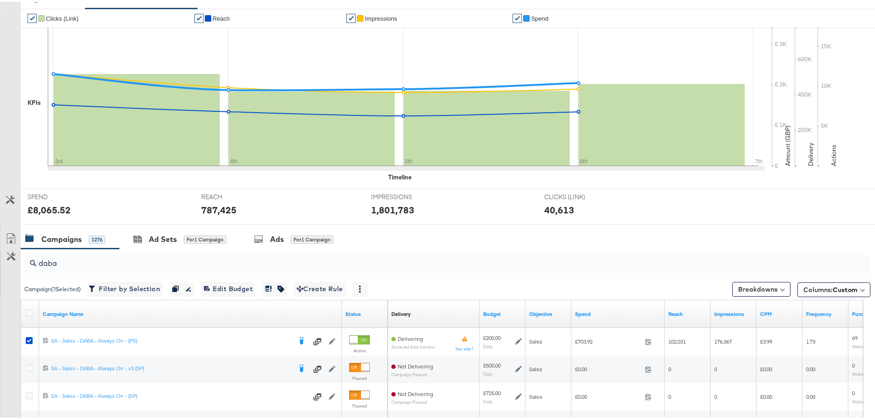
scroll to position [276, 0]
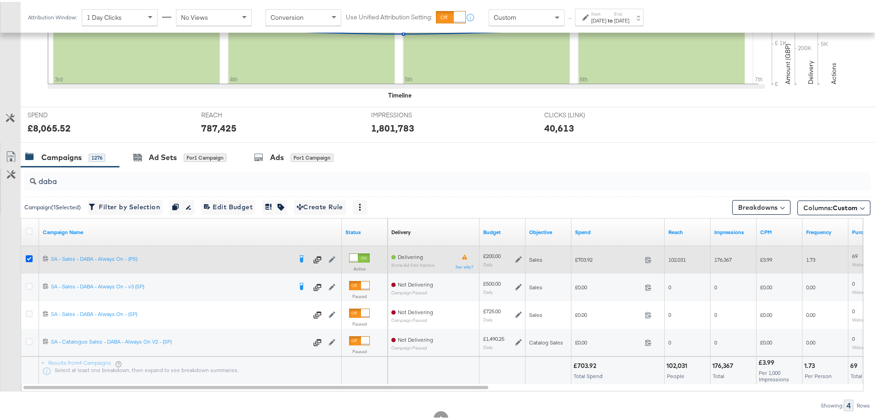
click at [28, 258] on icon at bounding box center [29, 256] width 7 height 7
click at [0, 0] on input "checkbox" at bounding box center [0, 0] width 0 height 0
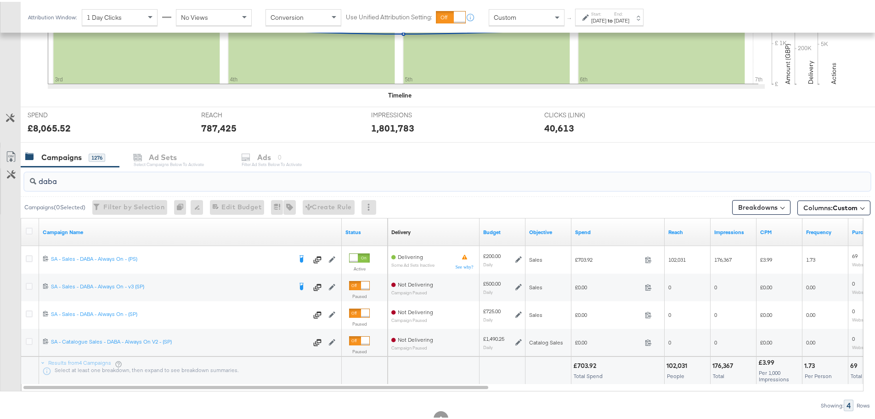
drag, startPoint x: 67, startPoint y: 176, endPoint x: -2, endPoint y: 176, distance: 68.9
